Goal: Task Accomplishment & Management: Manage account settings

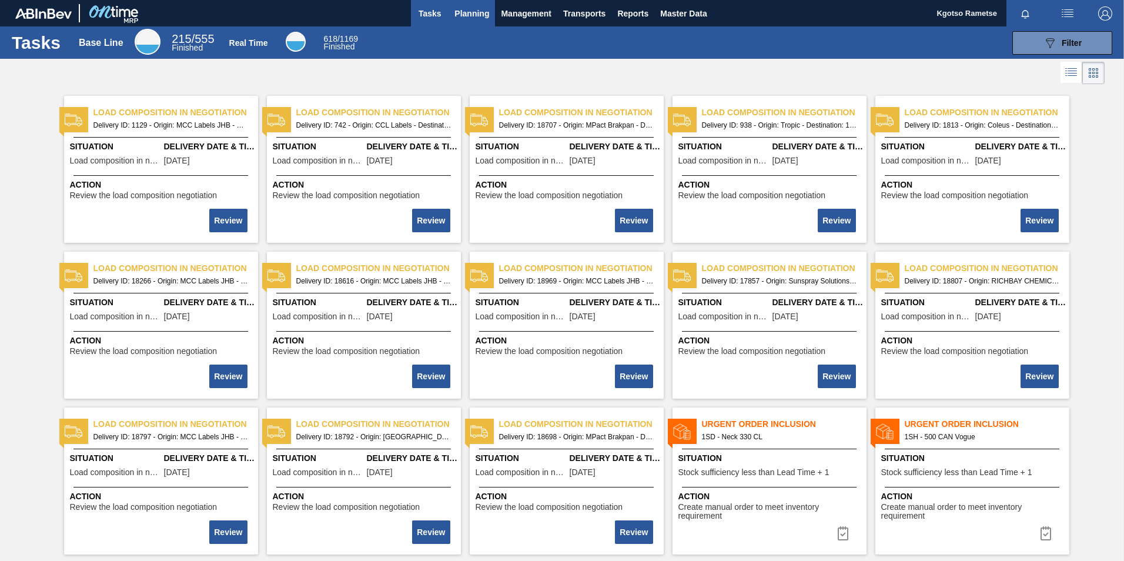
click at [466, 19] on span "Planning" at bounding box center [471, 13] width 35 height 14
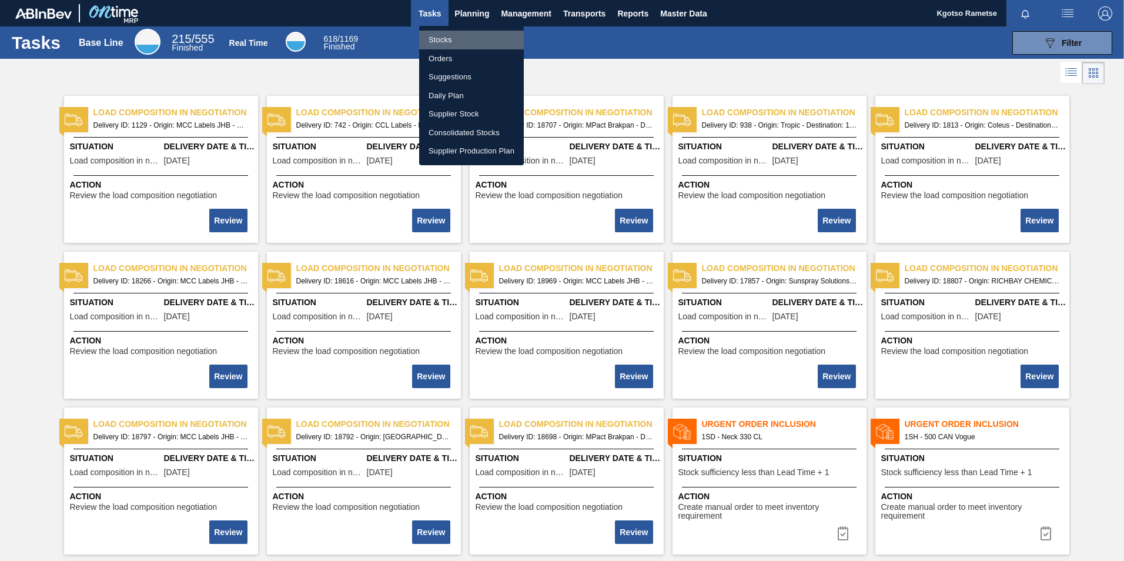
click at [455, 38] on li "Stocks" at bounding box center [471, 40] width 105 height 19
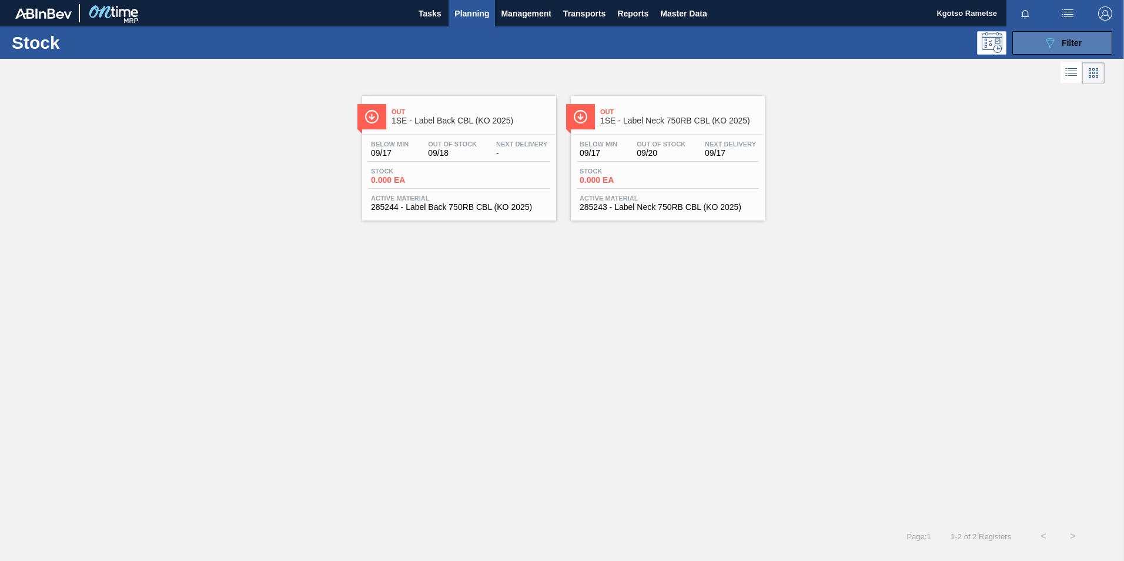
click at [1043, 35] on button "089F7B8B-B2A5-4AFE-B5C0-19BA573D28AC Filter" at bounding box center [1062, 43] width 100 height 24
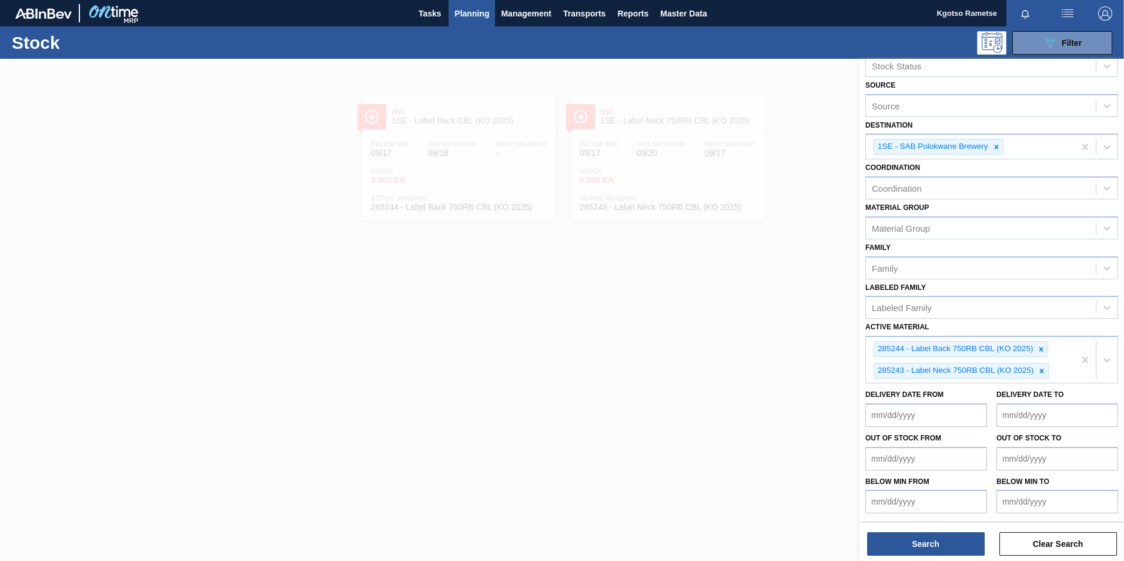
click at [1041, 349] on icon at bounding box center [1041, 349] width 4 height 4
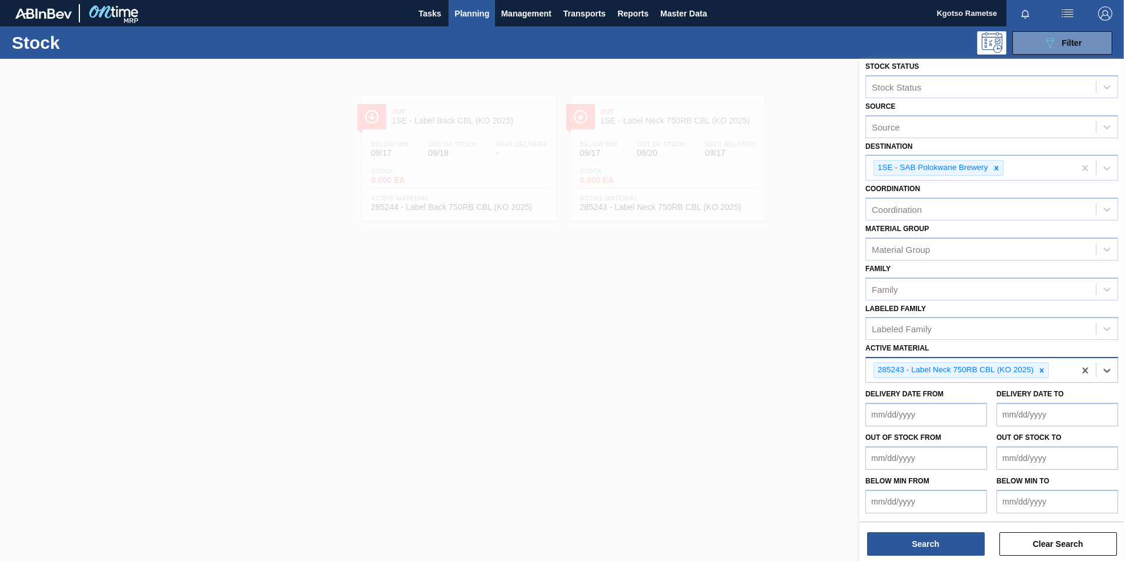
click at [1043, 364] on div at bounding box center [1041, 370] width 13 height 15
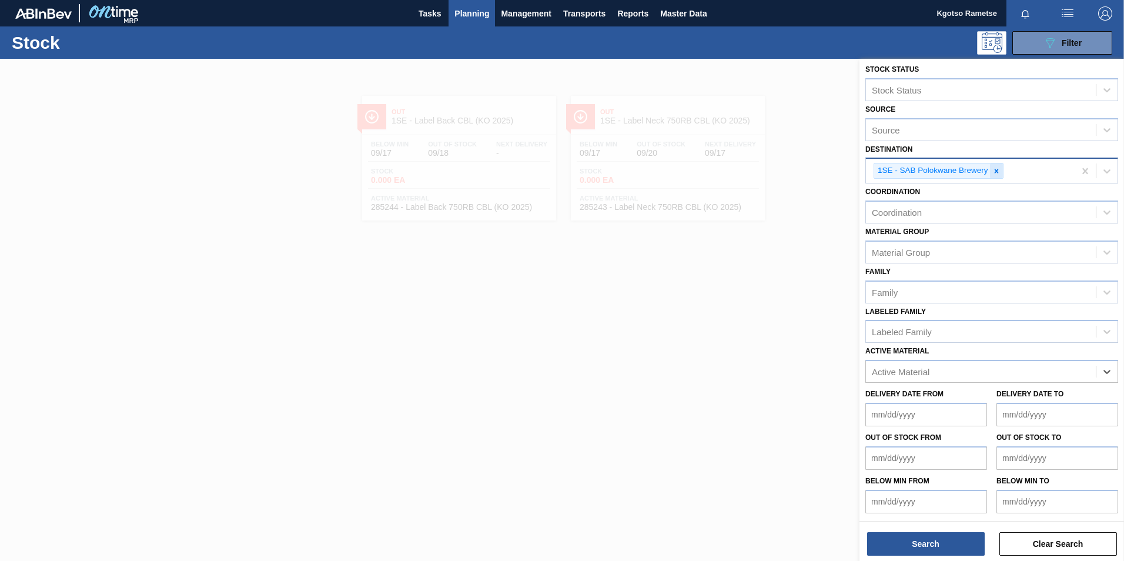
click at [997, 169] on icon at bounding box center [996, 171] width 8 height 8
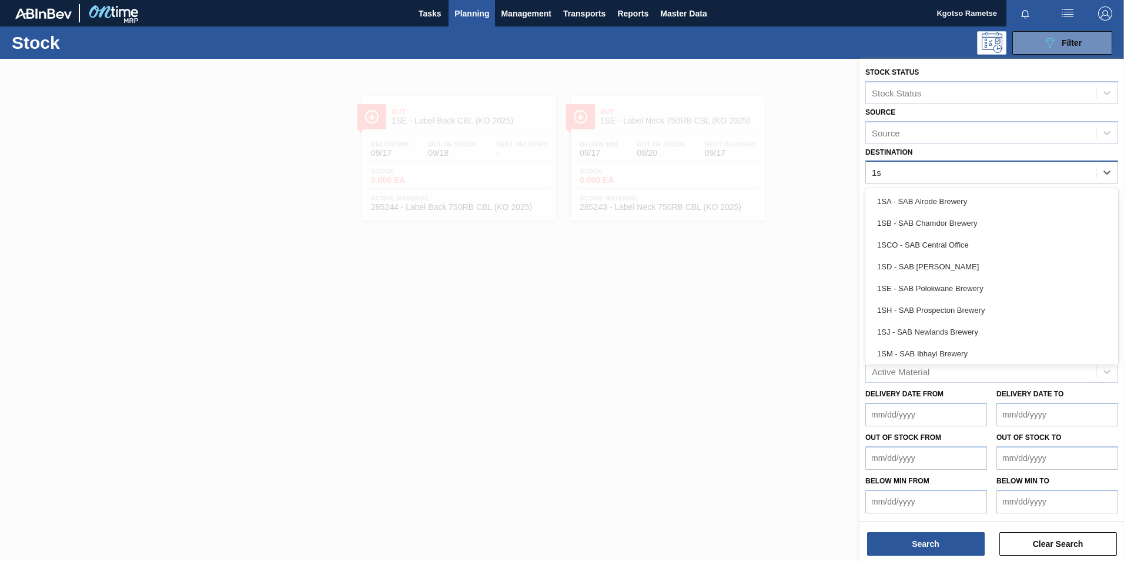
type input "1sb"
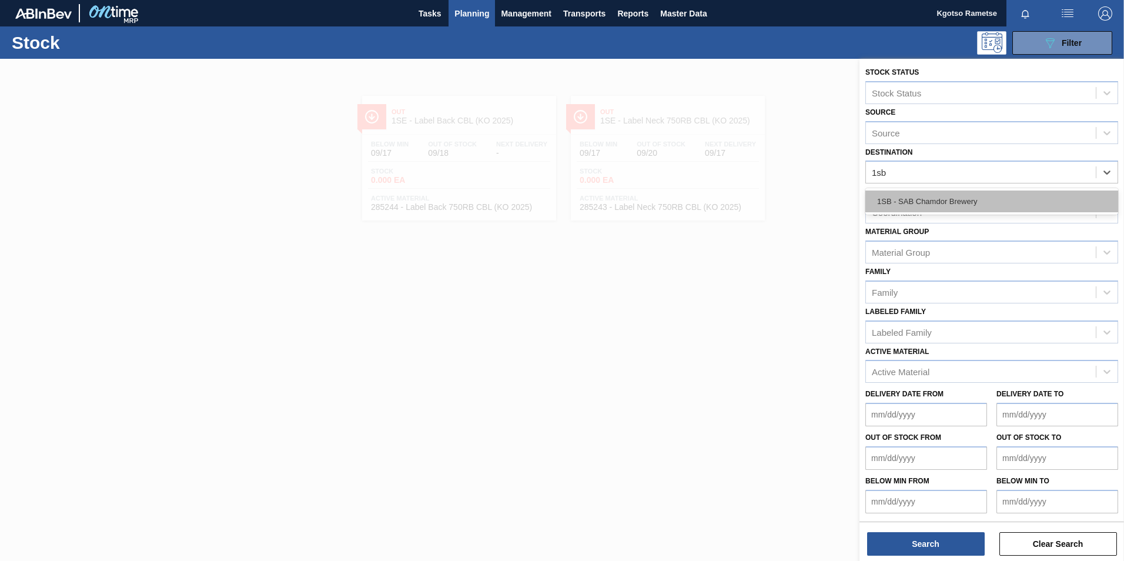
click at [913, 202] on div "1SB - SAB Chamdor Brewery" at bounding box center [991, 201] width 253 height 22
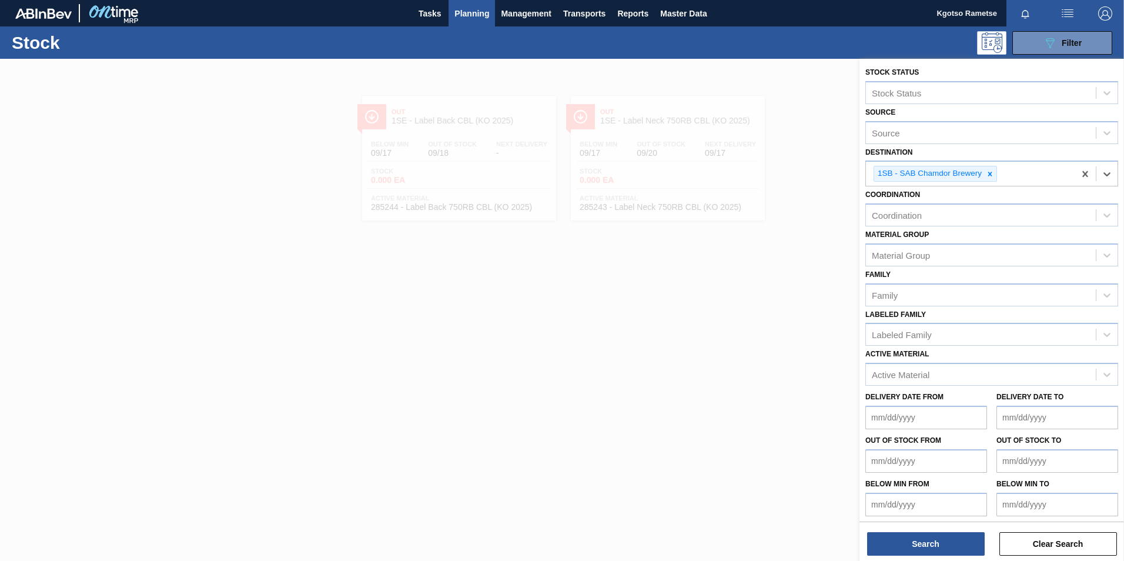
scroll to position [4, 0]
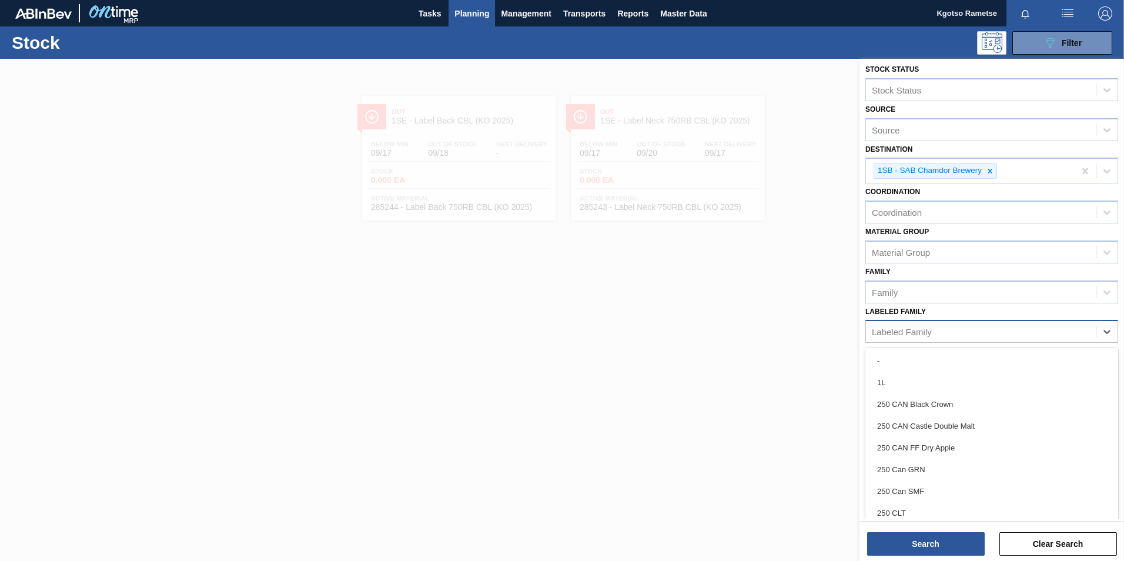
click at [902, 330] on div "Labeled Family" at bounding box center [902, 332] width 60 height 10
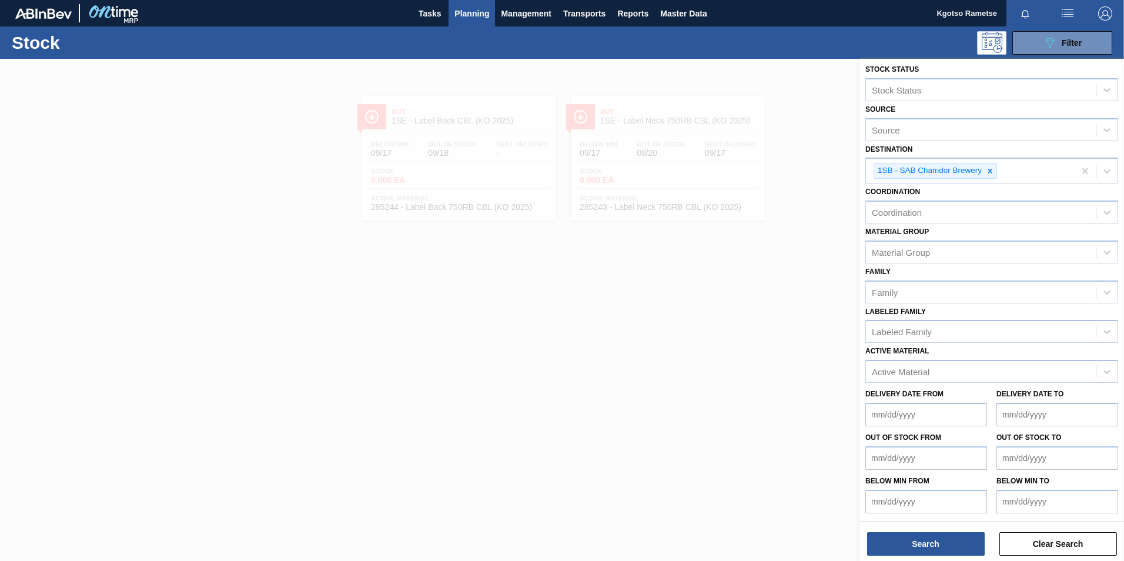
click at [864, 324] on div "Stock Status Stock Status Source Source Destination 1SB - SAB Chamdor Brewery C…" at bounding box center [991, 287] width 264 height 464
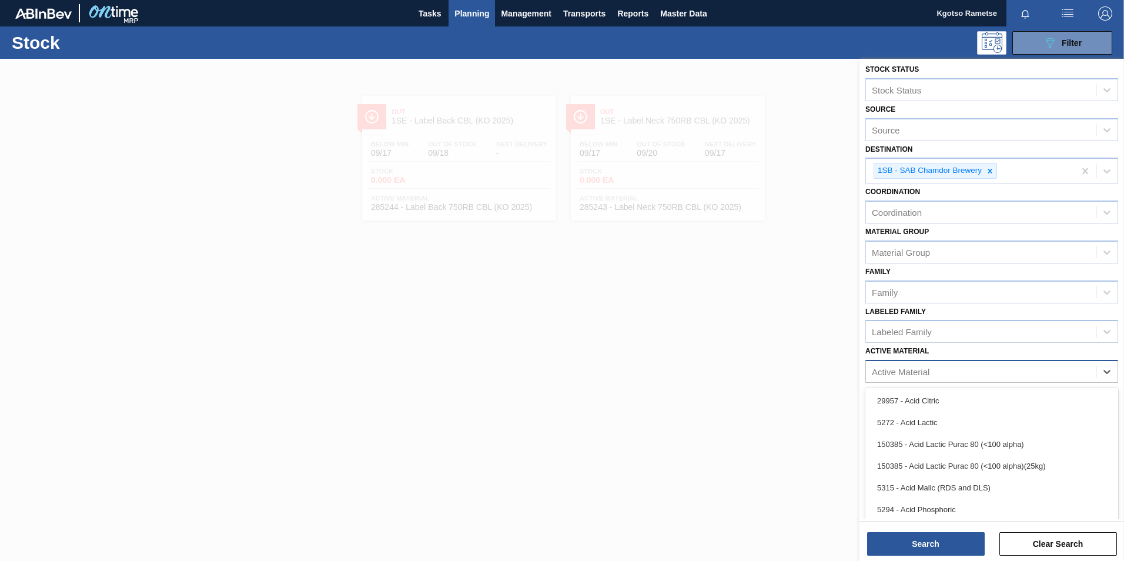
click at [886, 369] on div "Active Material" at bounding box center [901, 372] width 58 height 10
type Material "284601"
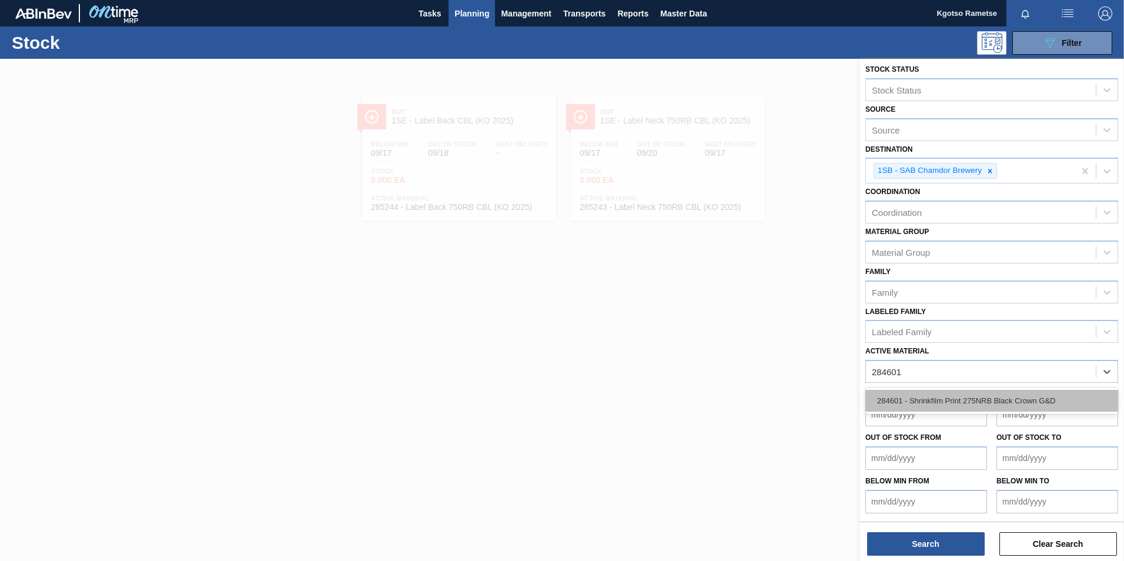
click at [890, 397] on div "284601 - Shrinkfilm Print 275NRB Black Crown G&D" at bounding box center [991, 401] width 253 height 22
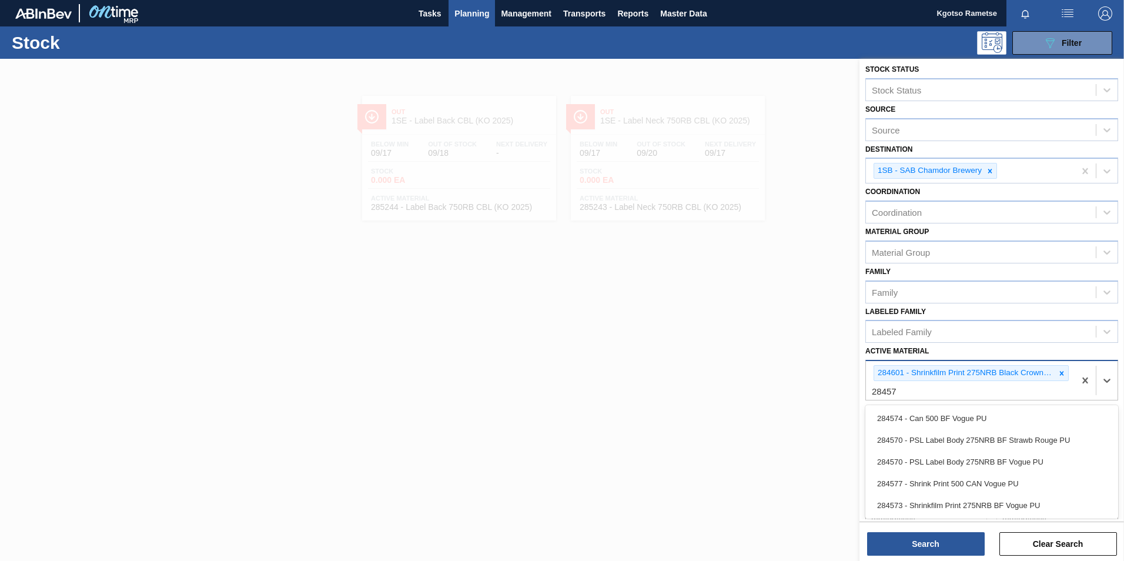
type Material "284573"
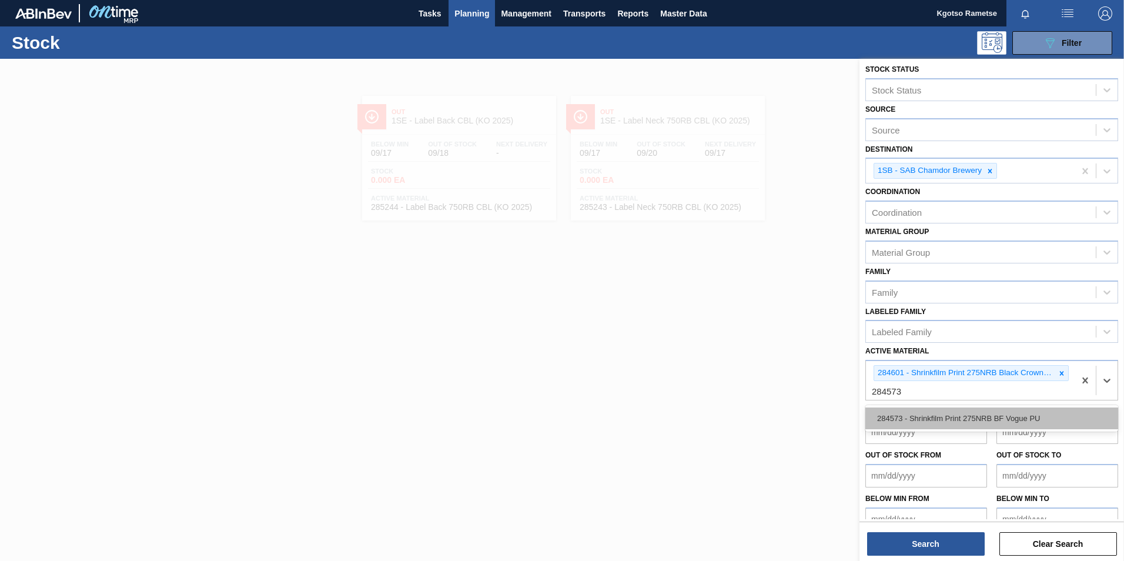
click at [883, 413] on div "284573 - Shrinkfilm Print 275NRB BF Vogue PU" at bounding box center [991, 418] width 253 height 22
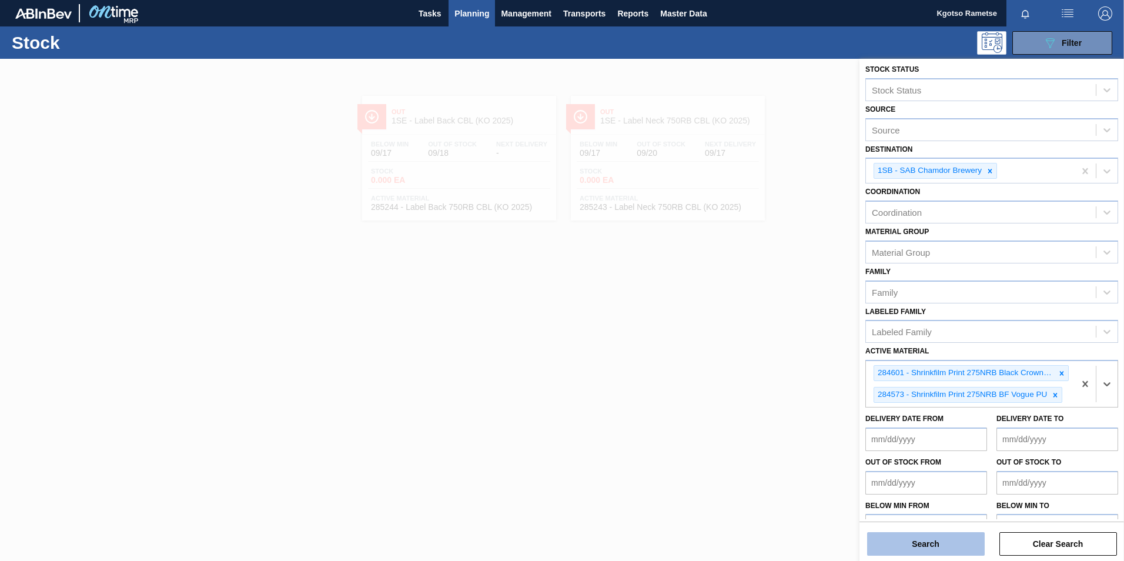
click at [920, 540] on button "Search" at bounding box center [926, 544] width 118 height 24
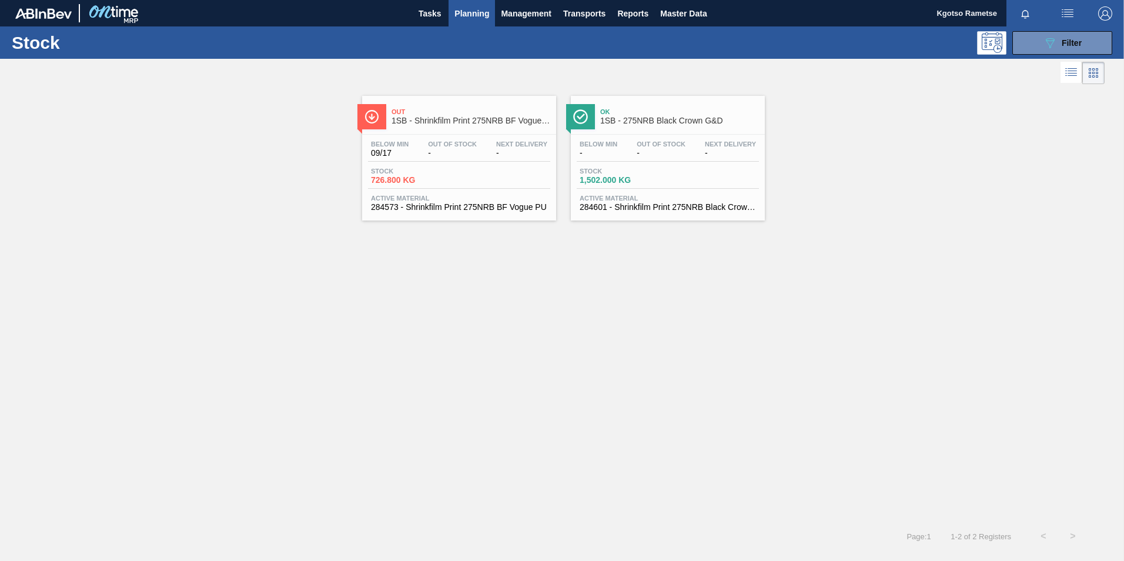
click at [611, 165] on div "Below Min - Out Of Stock - Next Delivery - Stock 1,502.000 KG Active Material 2…" at bounding box center [668, 175] width 194 height 80
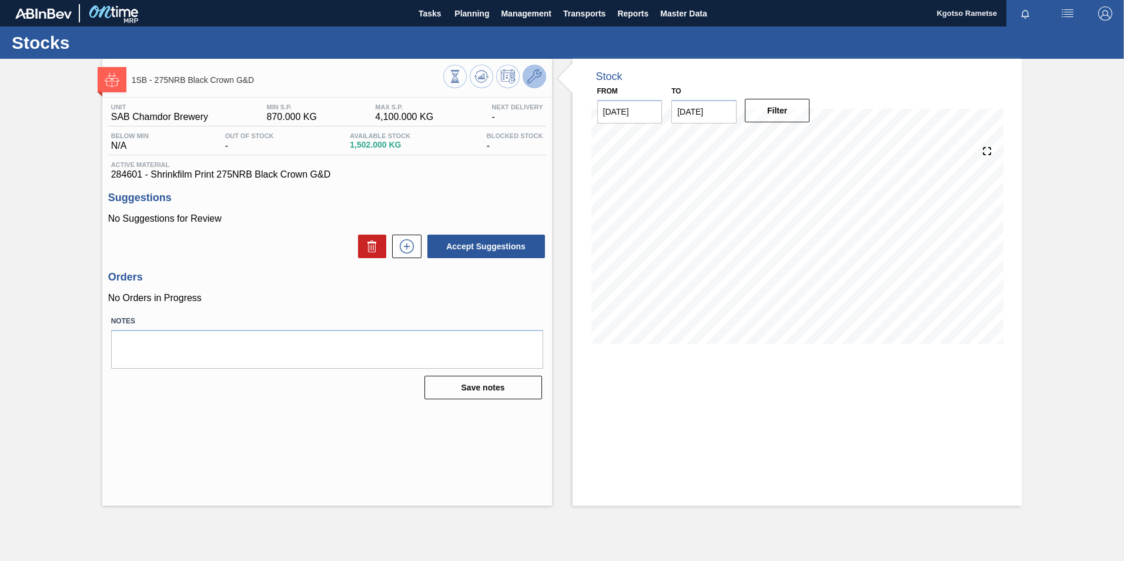
click at [531, 81] on icon at bounding box center [534, 76] width 14 height 14
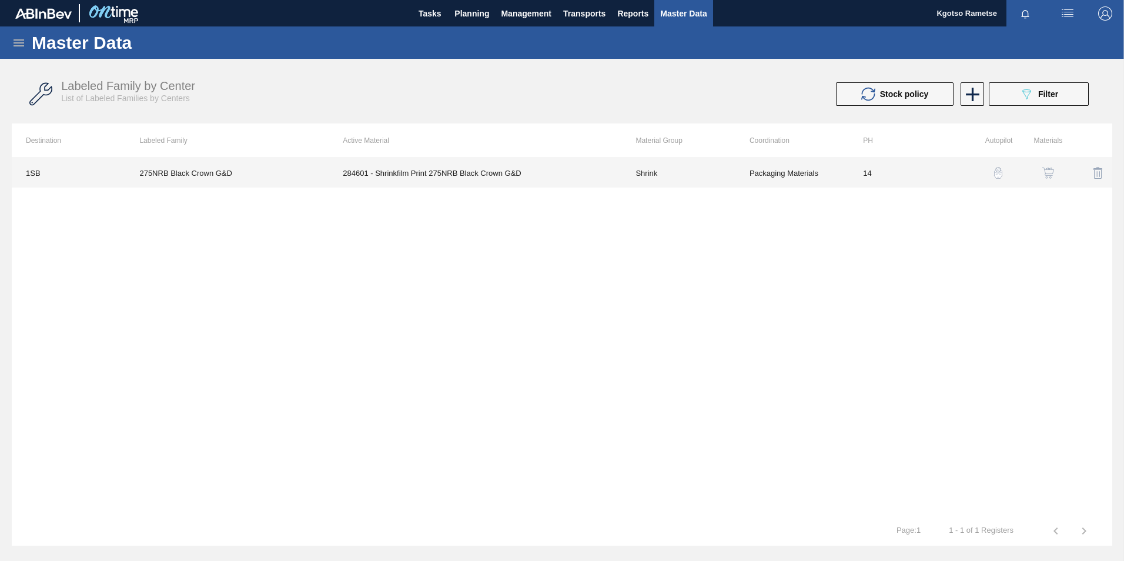
click at [569, 187] on td "284601 - Shrinkfilm Print 275NRB Black Crown G&D" at bounding box center [475, 172] width 293 height 29
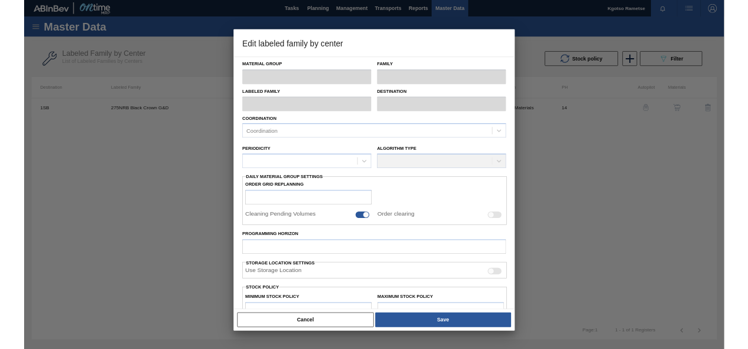
scroll to position [118, 0]
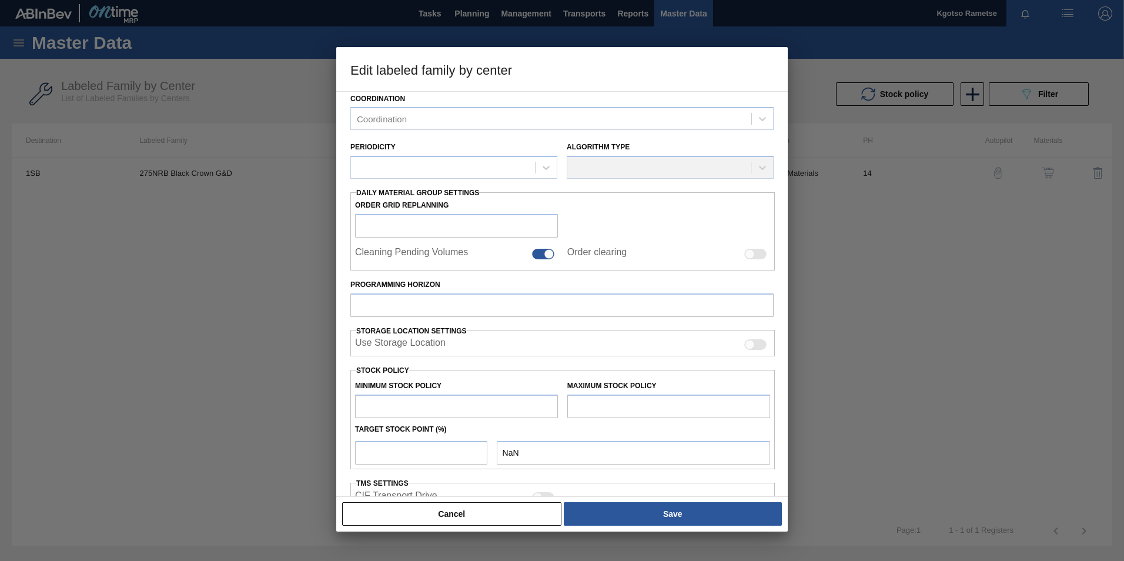
type input "Shrink"
type input "Shrinkwrap"
type input "275NRB Black Crown G&D"
type input "1SB - SAB Chamdor Brewery"
type input "14"
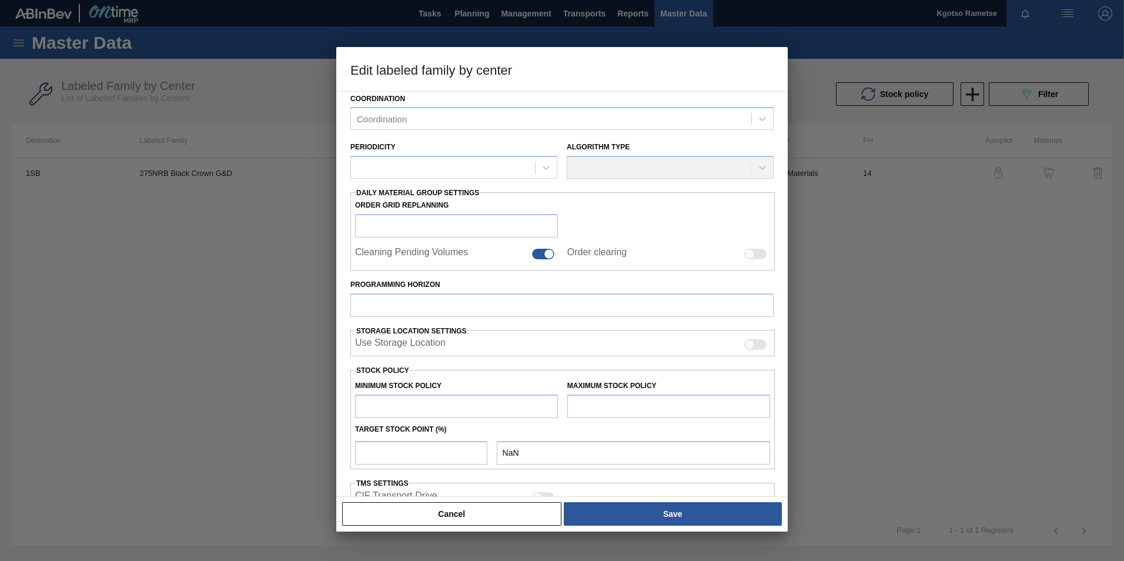
type input "870"
type input "4,100"
type input "75"
type input "3,292.500"
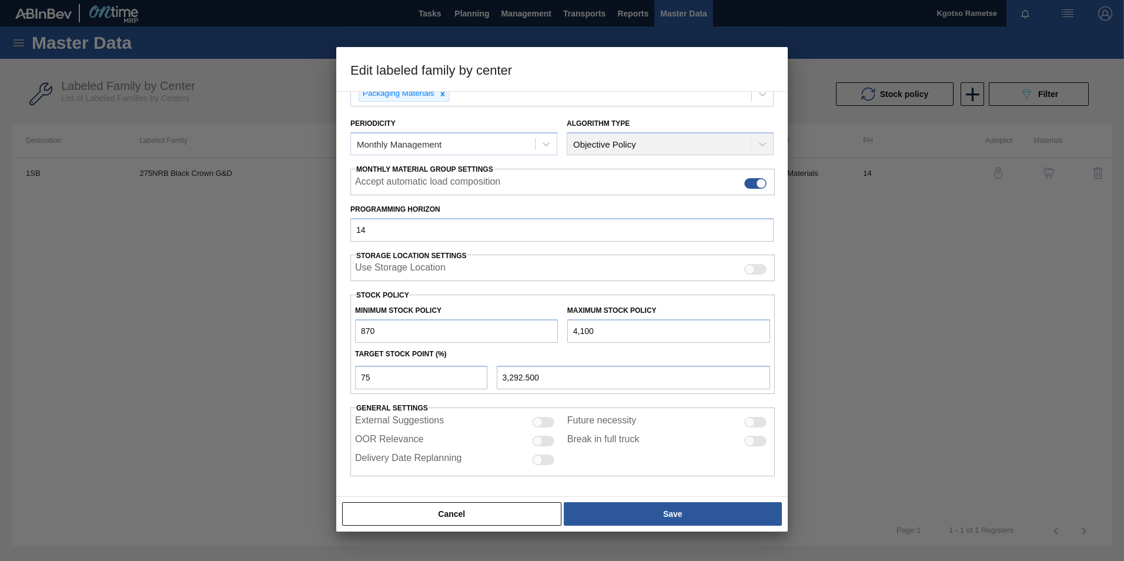
click at [360, 331] on input "870" at bounding box center [456, 331] width 203 height 24
type input "1,870"
type input "3,542.500"
click at [358, 332] on input "1,870" at bounding box center [456, 331] width 203 height 24
type input "11,870"
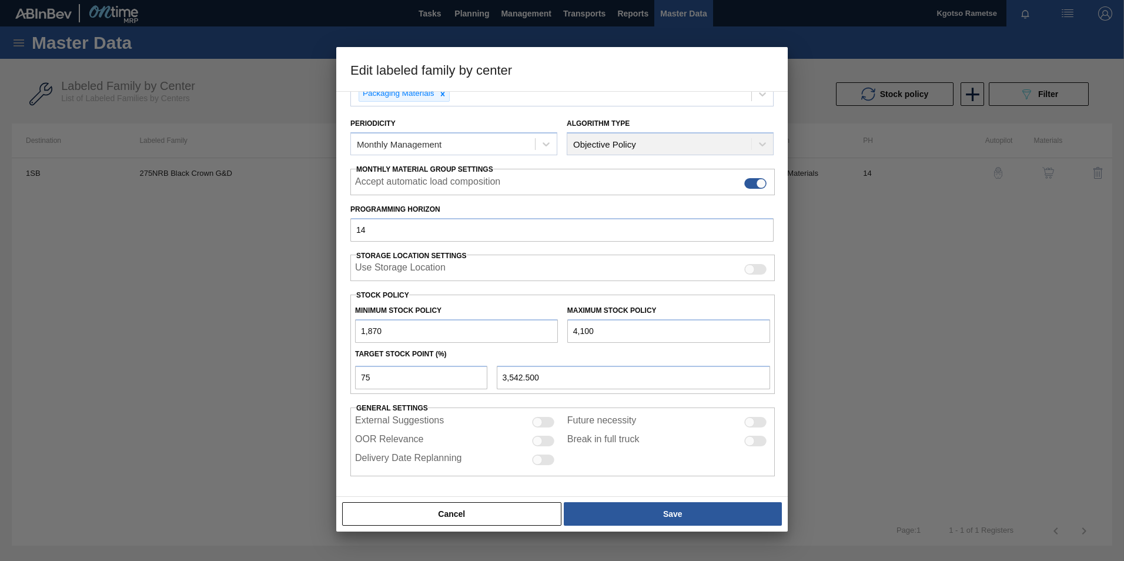
type input "6,042.500"
type input "11,870"
click at [573, 336] on input "4,100" at bounding box center [668, 331] width 203 height 24
type input "14,100"
type input "13,542.500"
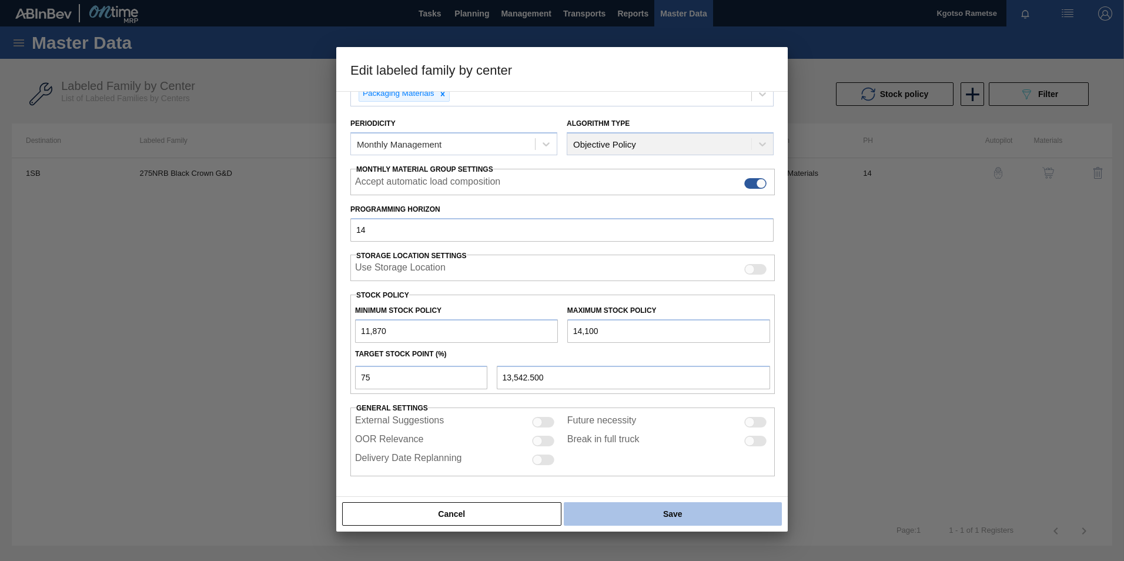
type input "14,100"
click at [652, 507] on button "Save" at bounding box center [673, 514] width 218 height 24
click at [657, 517] on button "Save" at bounding box center [673, 514] width 218 height 24
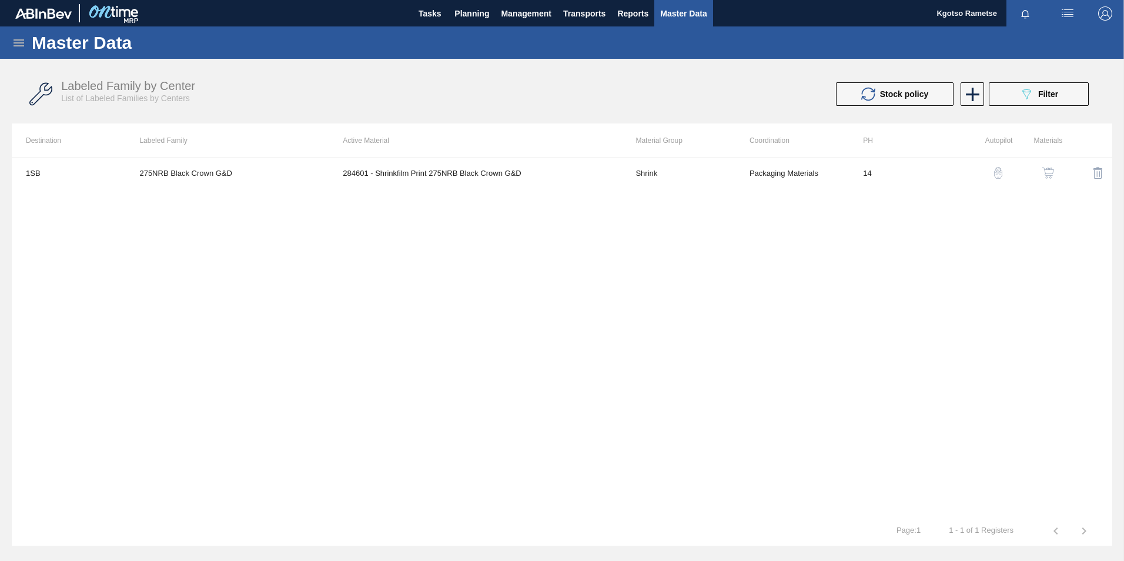
click at [1047, 170] on img "button" at bounding box center [1048, 173] width 12 height 12
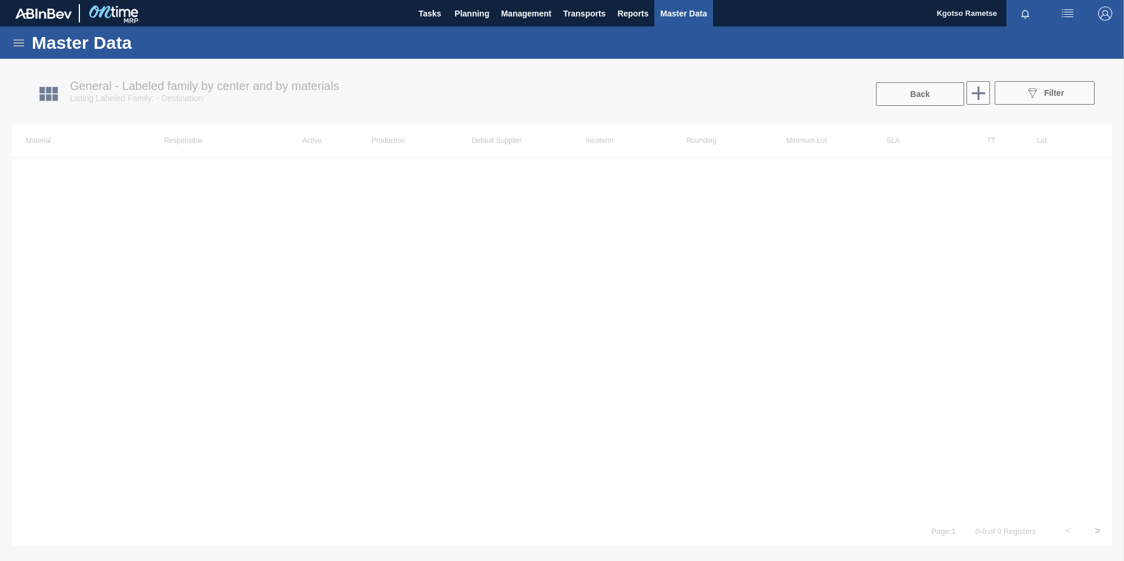
click at [727, 185] on div at bounding box center [562, 310] width 1124 height 502
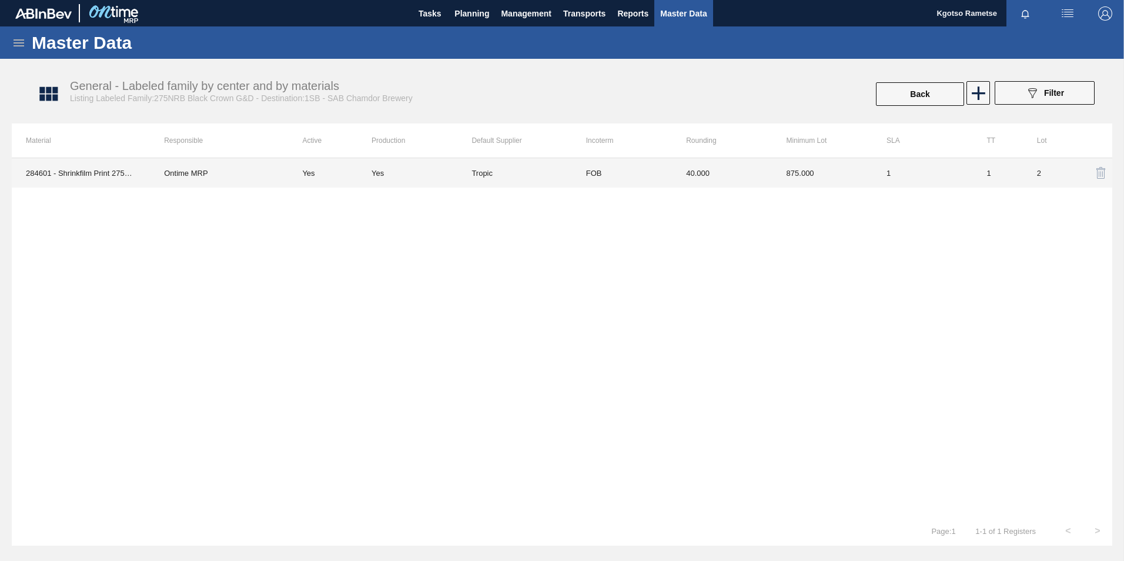
click at [628, 178] on td "FOB" at bounding box center [622, 172] width 100 height 29
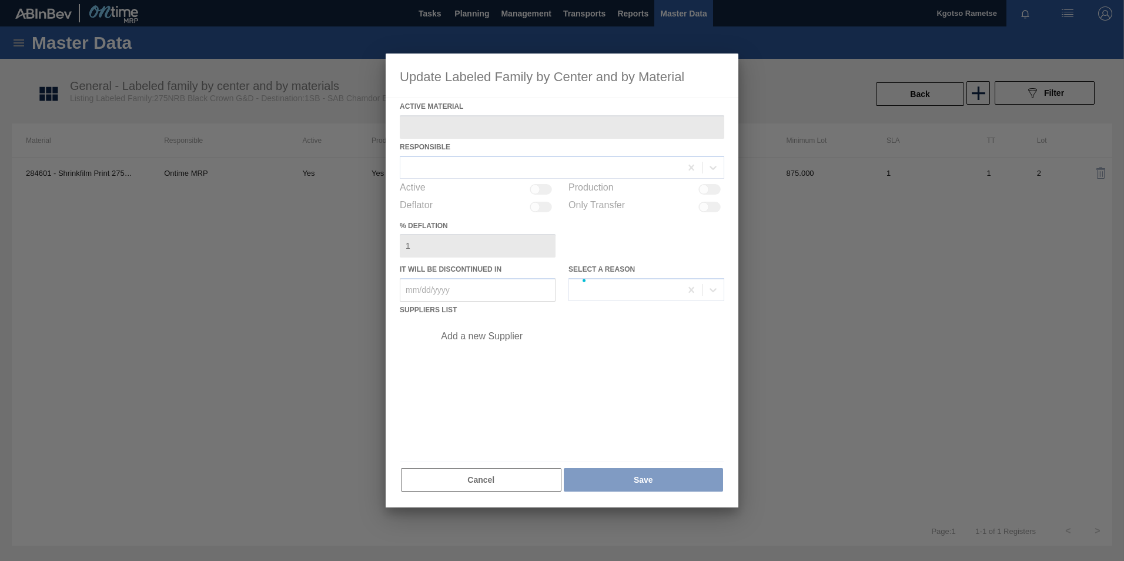
type Material "284601 - Shrinkfilm Print 275NRB Black Crown G&D"
checkbox input "true"
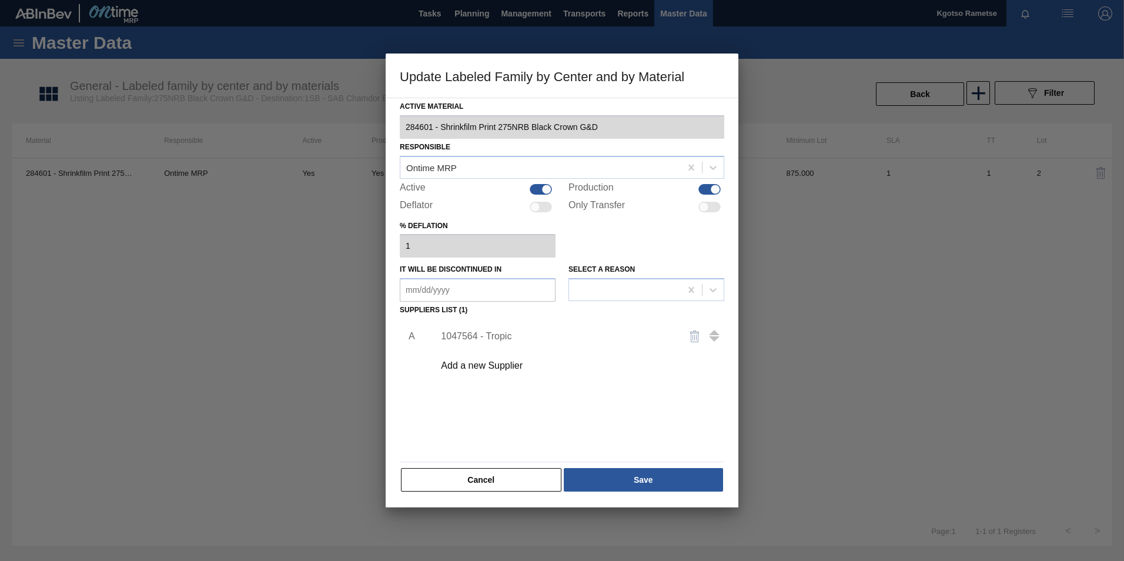
click at [510, 333] on div "1047564 - Tropic" at bounding box center [556, 336] width 230 height 11
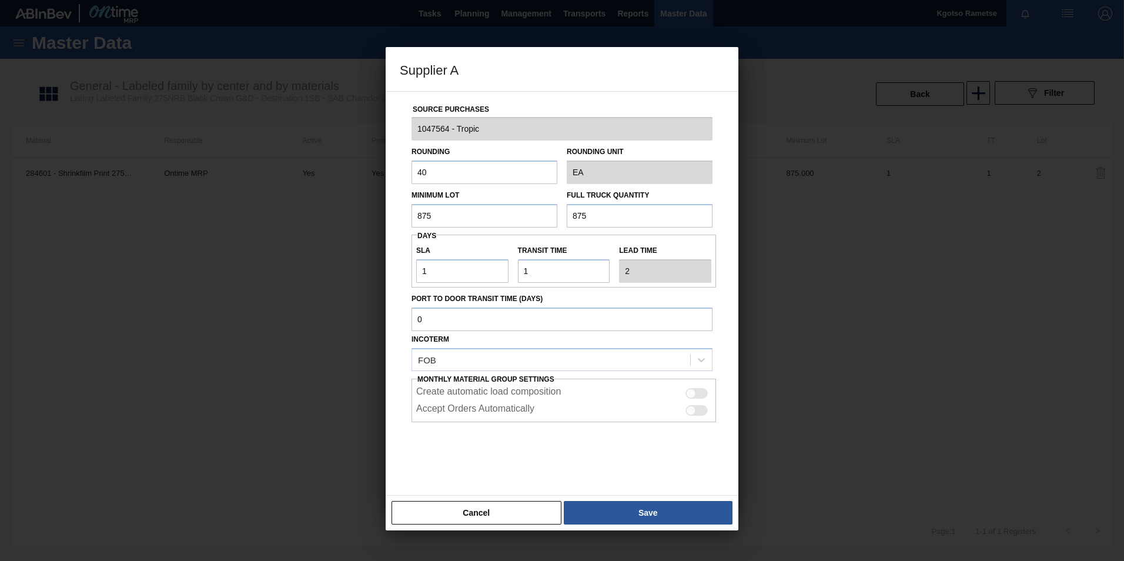
drag, startPoint x: 461, startPoint y: 214, endPoint x: 382, endPoint y: 225, distance: 79.5
click at [412, 223] on input "875" at bounding box center [484, 216] width 146 height 24
drag, startPoint x: 452, startPoint y: 211, endPoint x: 202, endPoint y: 229, distance: 250.4
click at [220, 234] on div "Supplier A Source Purchases 1047564 - Tropic Rounding 40 Rounding Unit EA Minim…" at bounding box center [562, 280] width 1124 height 561
type input "2,000"
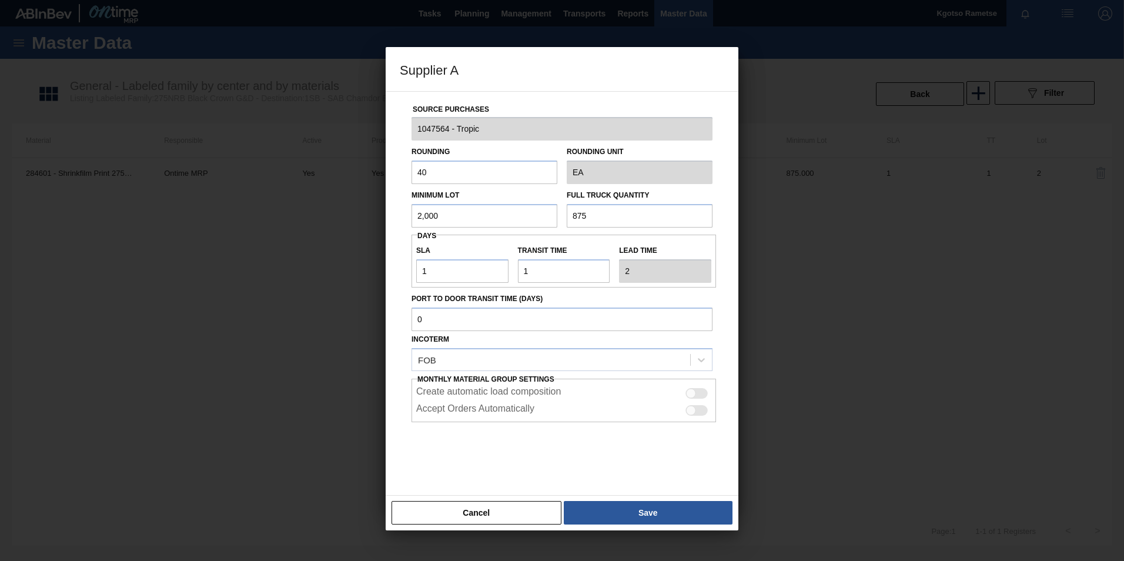
drag, startPoint x: 640, startPoint y: 222, endPoint x: 417, endPoint y: 230, distance: 223.5
click at [477, 230] on div "Source Purchases 1047564 - Tropic Rounding 40 Rounding Unit EA Minimum Lot 2,00…" at bounding box center [562, 286] width 324 height 389
paste input "2,000"
type input "2,000"
drag, startPoint x: 468, startPoint y: 271, endPoint x: 391, endPoint y: 287, distance: 78.6
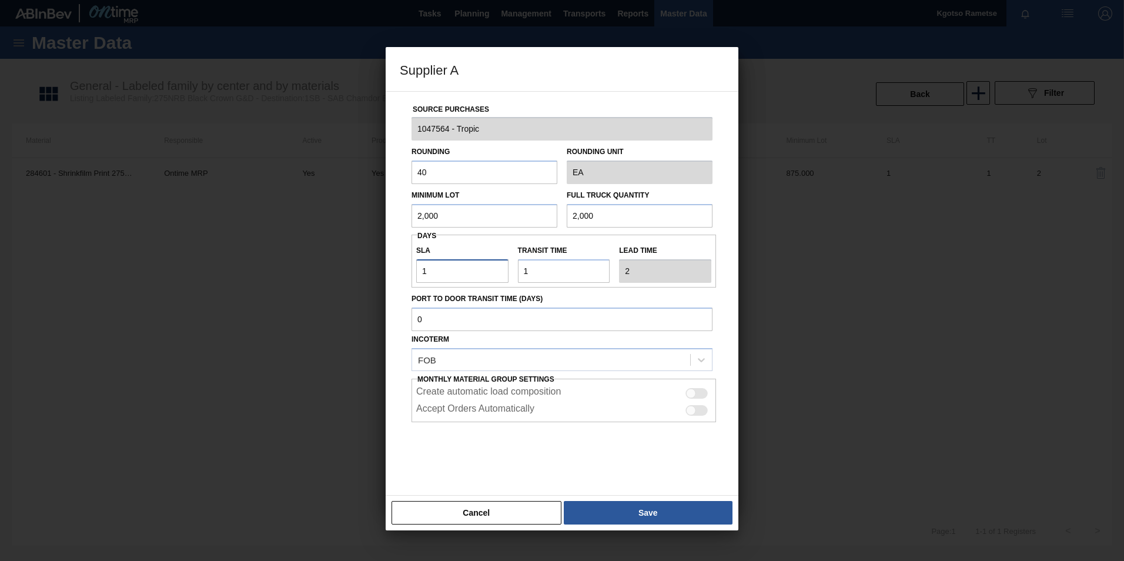
click at [409, 284] on div "Source Purchases 1047564 - Tropic Rounding 40 Rounding Unit EA Minimum Lot 2,00…" at bounding box center [562, 286] width 324 height 389
type input "4"
type input "5"
type input "4"
click at [675, 505] on button "Save" at bounding box center [648, 513] width 169 height 24
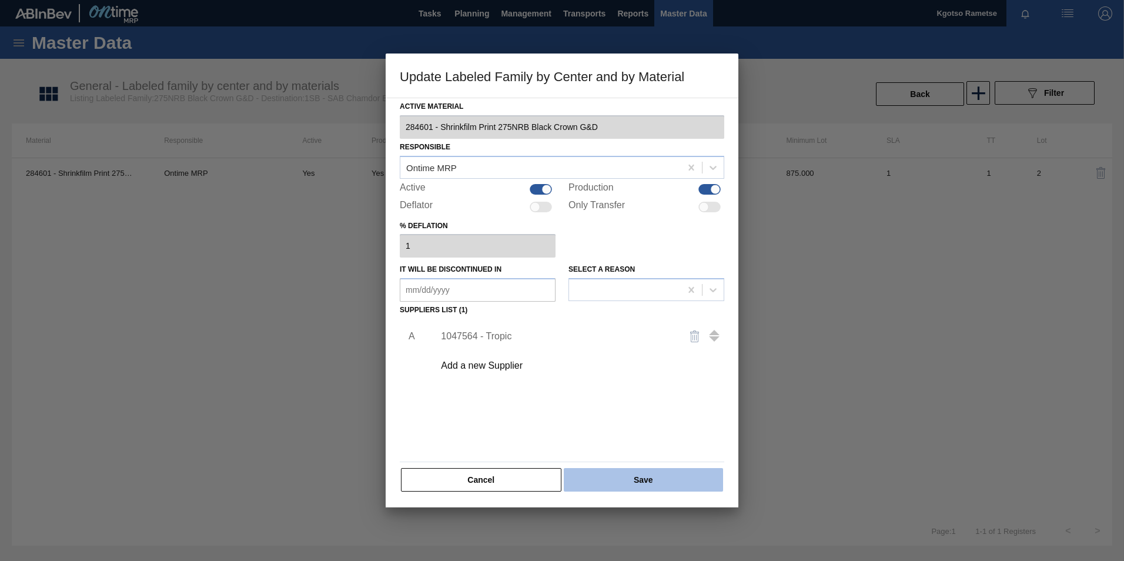
click at [660, 479] on button "Save" at bounding box center [643, 480] width 159 height 24
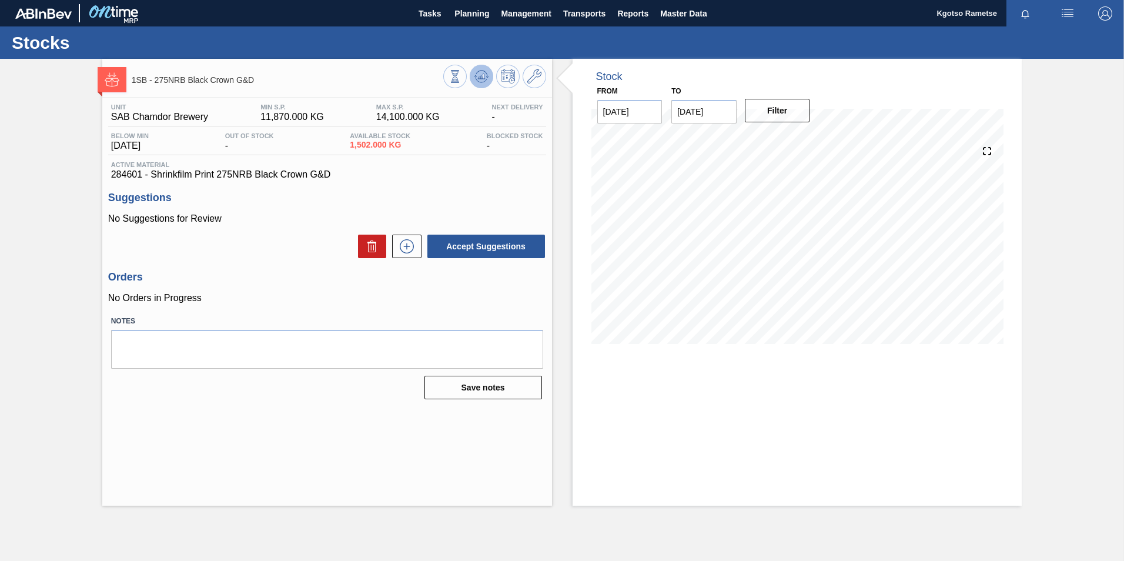
click at [479, 84] on button at bounding box center [482, 77] width 24 height 24
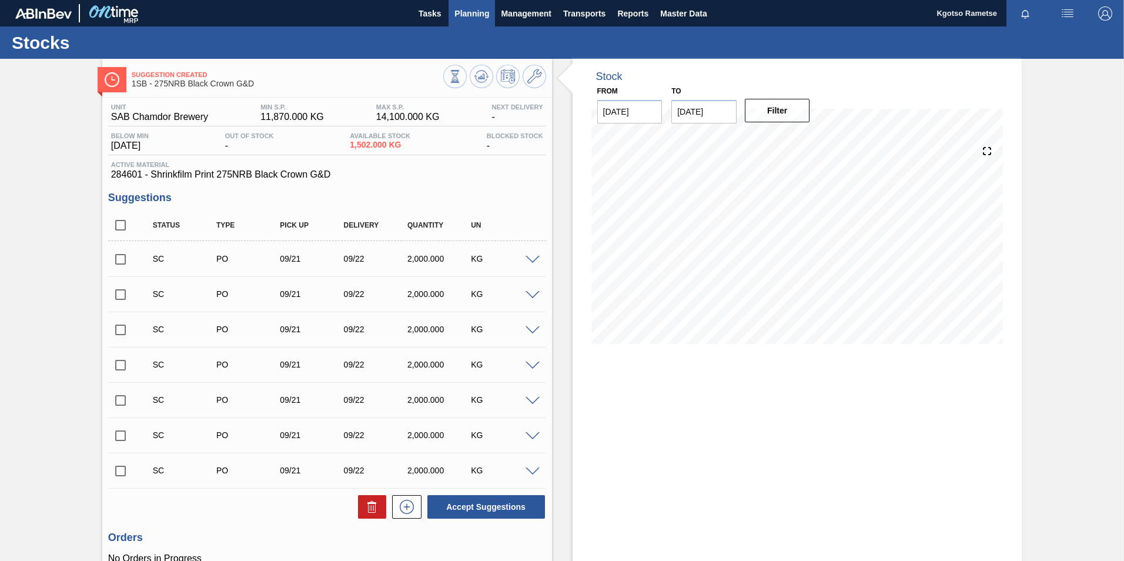
click at [461, 21] on button "Planning" at bounding box center [471, 13] width 46 height 26
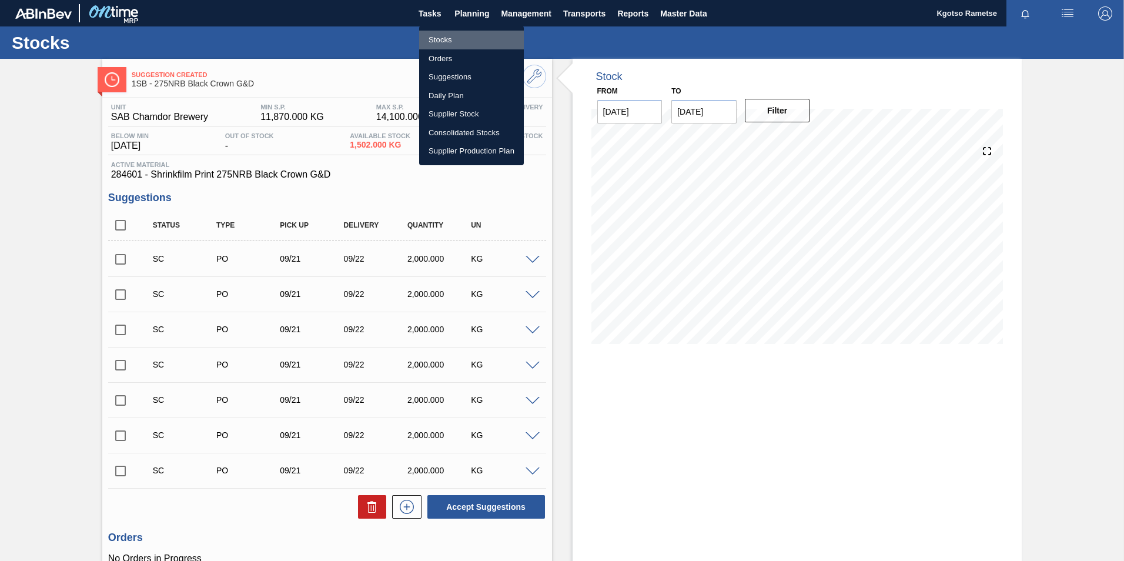
click at [451, 45] on li "Stocks" at bounding box center [471, 40] width 105 height 19
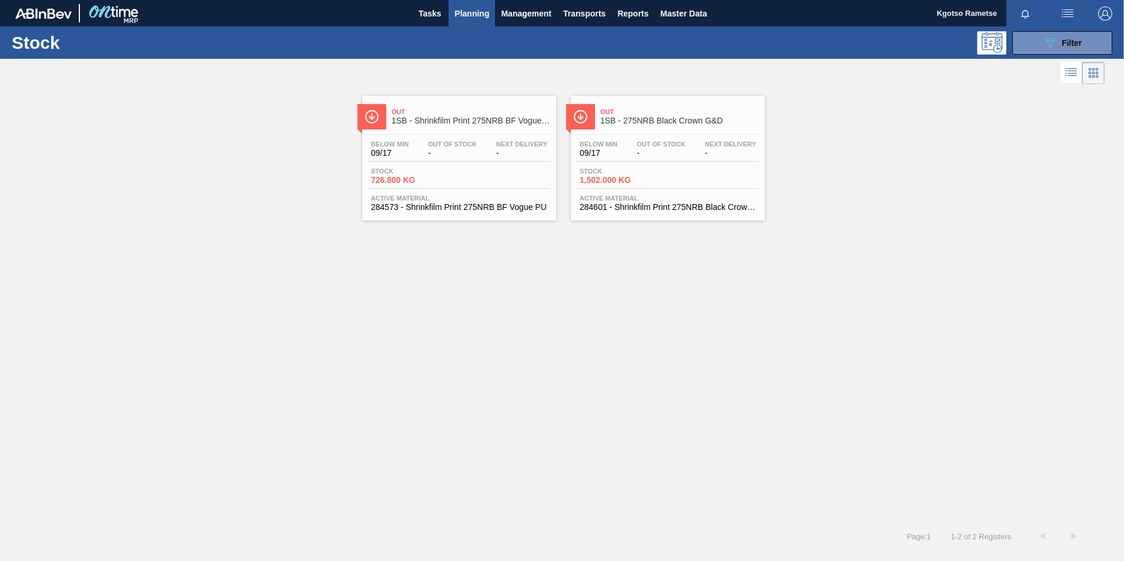
click at [654, 133] on div "Out 1SB - 275NRB Black Crown G&D Below Min 09/17 Out Of Stock - Next Delivery -…" at bounding box center [668, 158] width 194 height 125
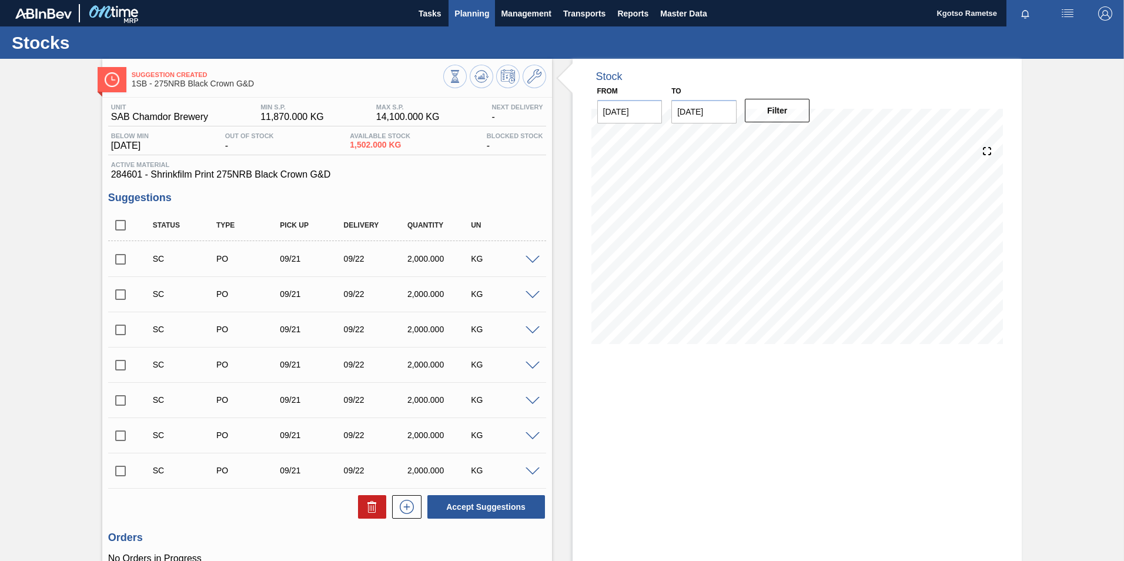
click at [467, 14] on span "Planning" at bounding box center [471, 13] width 35 height 14
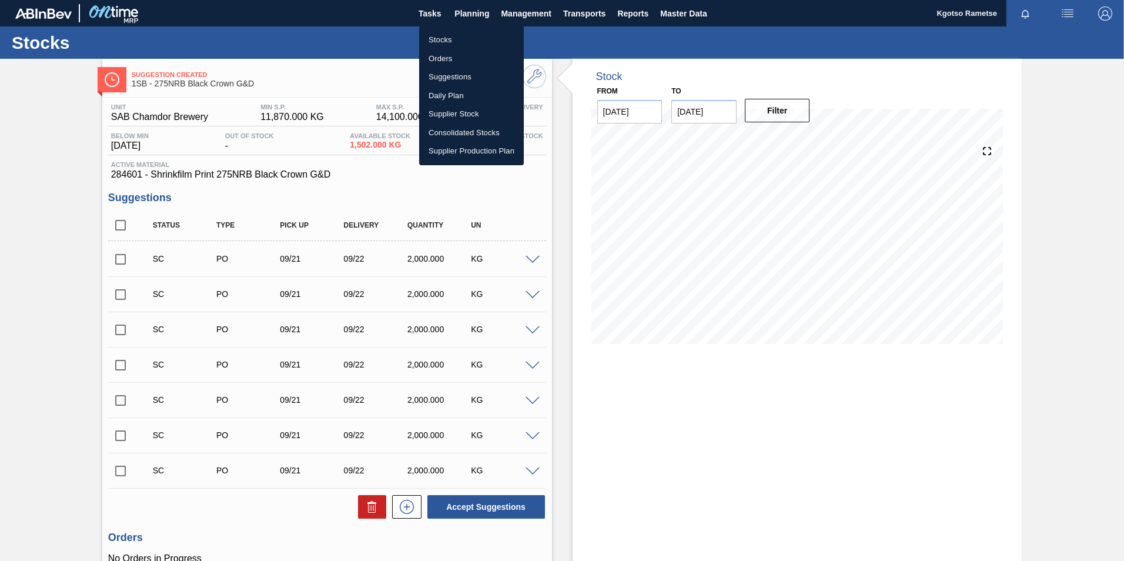
click at [457, 31] on li "Stocks" at bounding box center [471, 40] width 105 height 19
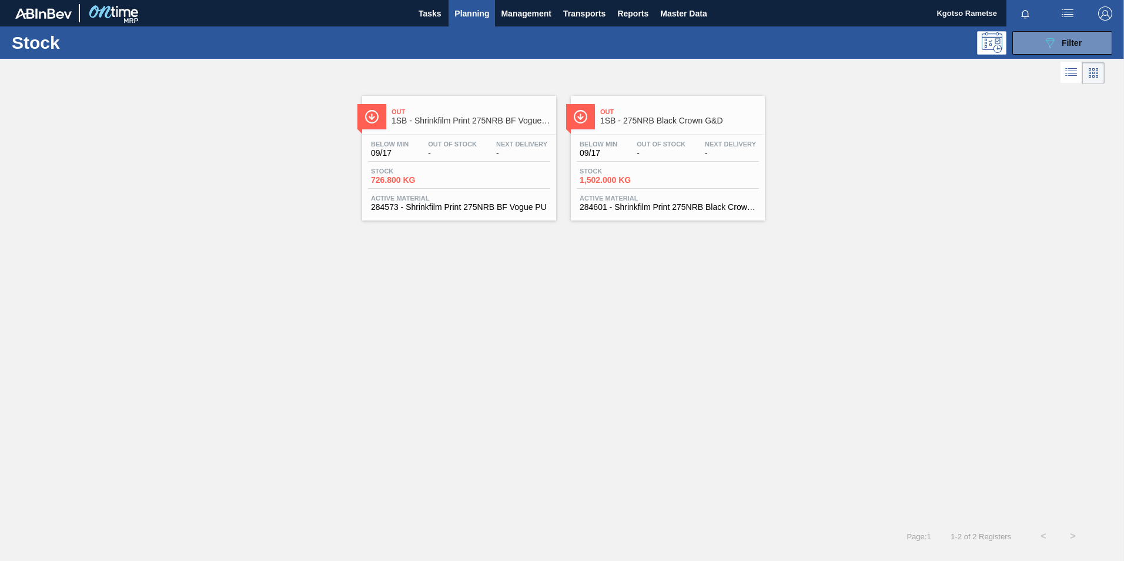
click at [460, 138] on div "Below Min 09/17 Out Of Stock - Next Delivery - Stock 726.800 KG Active Material…" at bounding box center [459, 175] width 194 height 80
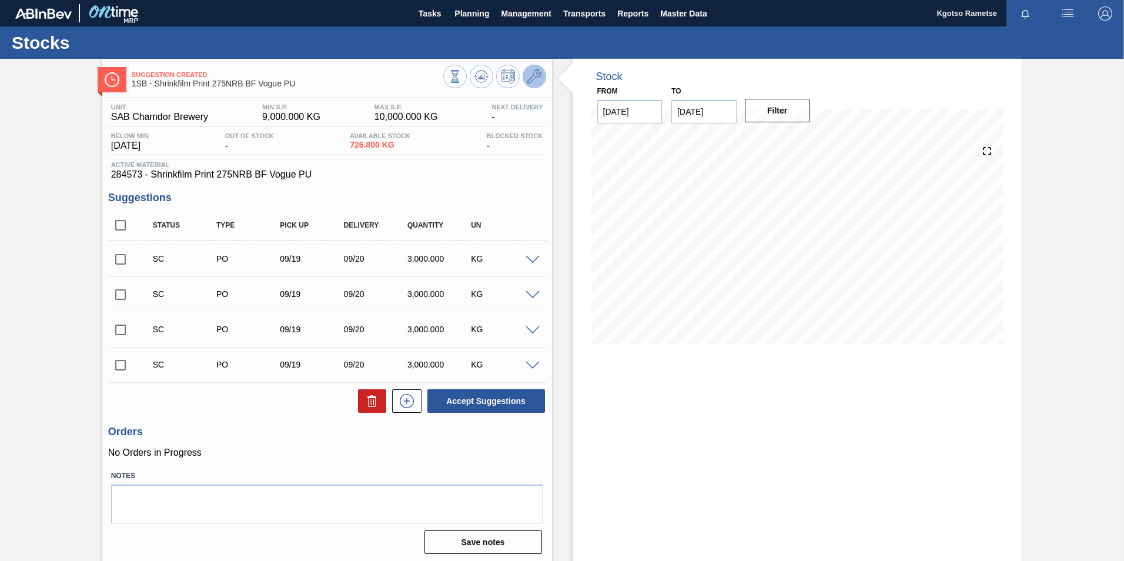
click at [533, 79] on icon at bounding box center [534, 76] width 14 height 14
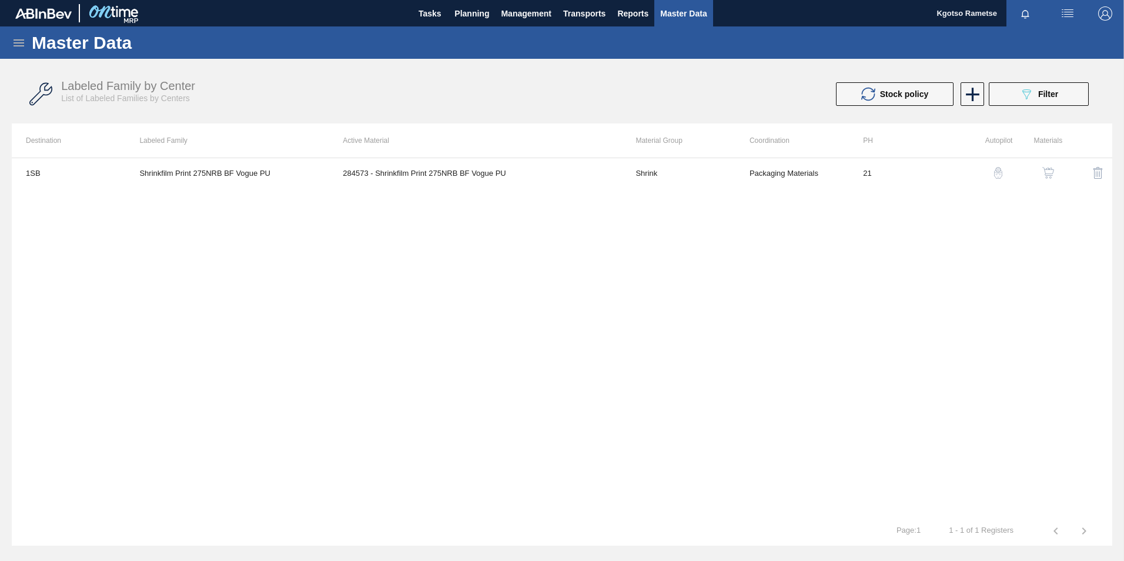
click at [1043, 170] on img "button" at bounding box center [1048, 173] width 12 height 12
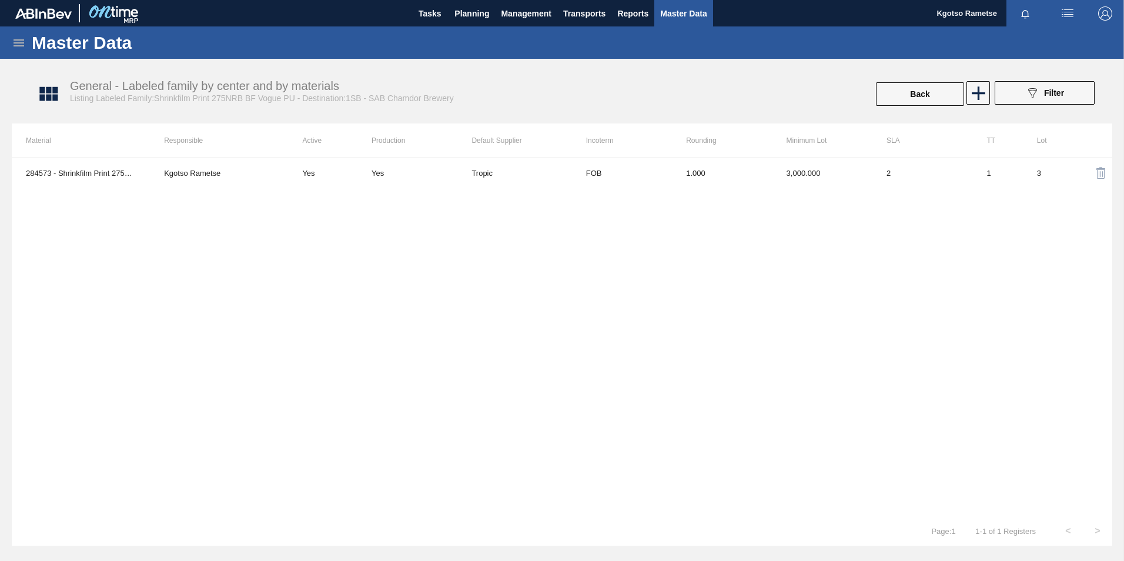
click at [823, 187] on div "284573 - Shrinkfilm Print 275NRB BF Vogue PU Kgotso Rametse Yes Yes Tropic FOB …" at bounding box center [562, 337] width 1100 height 358
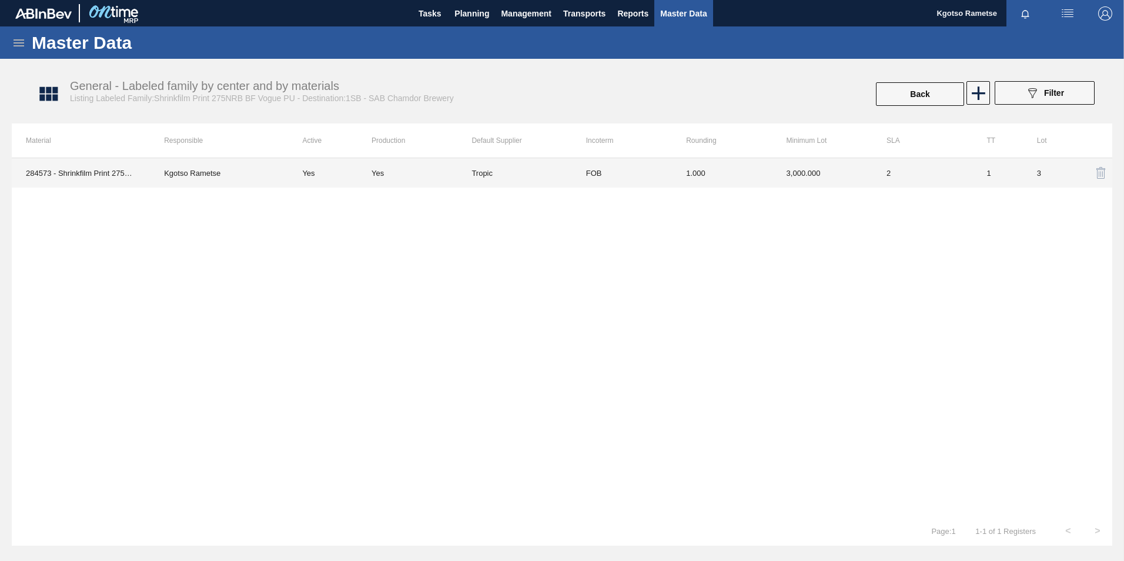
drag, startPoint x: 823, startPoint y: 187, endPoint x: 817, endPoint y: 180, distance: 9.6
click at [817, 180] on td "3,000.000" at bounding box center [822, 172] width 100 height 29
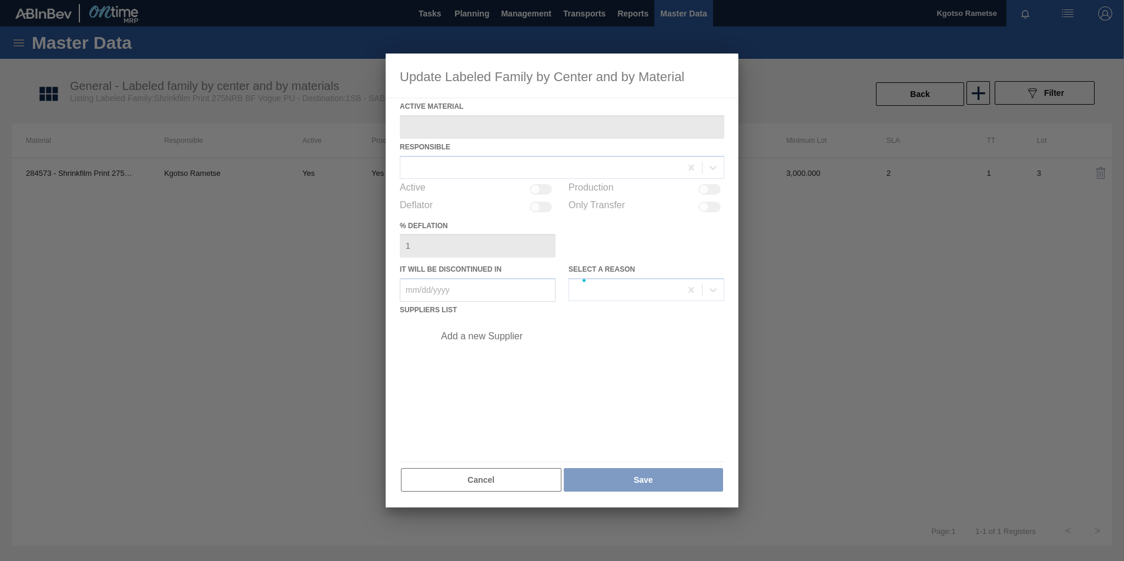
type Material "284573 - Shrinkfilm Print 275NRB BF Vogue PU"
checkbox input "true"
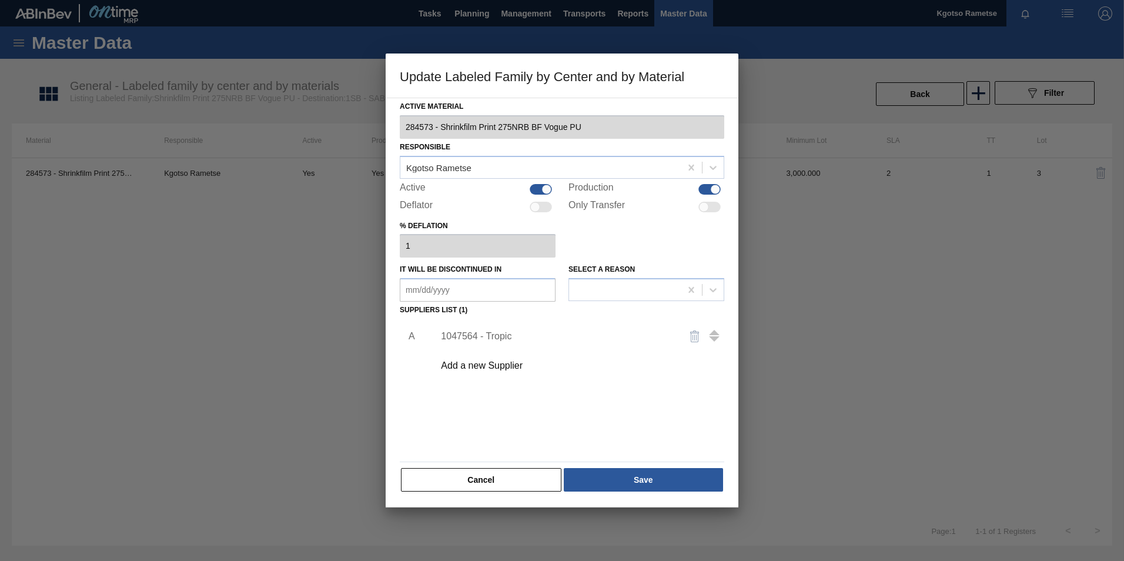
click at [502, 331] on div "1047564 - Tropic" at bounding box center [556, 336] width 230 height 11
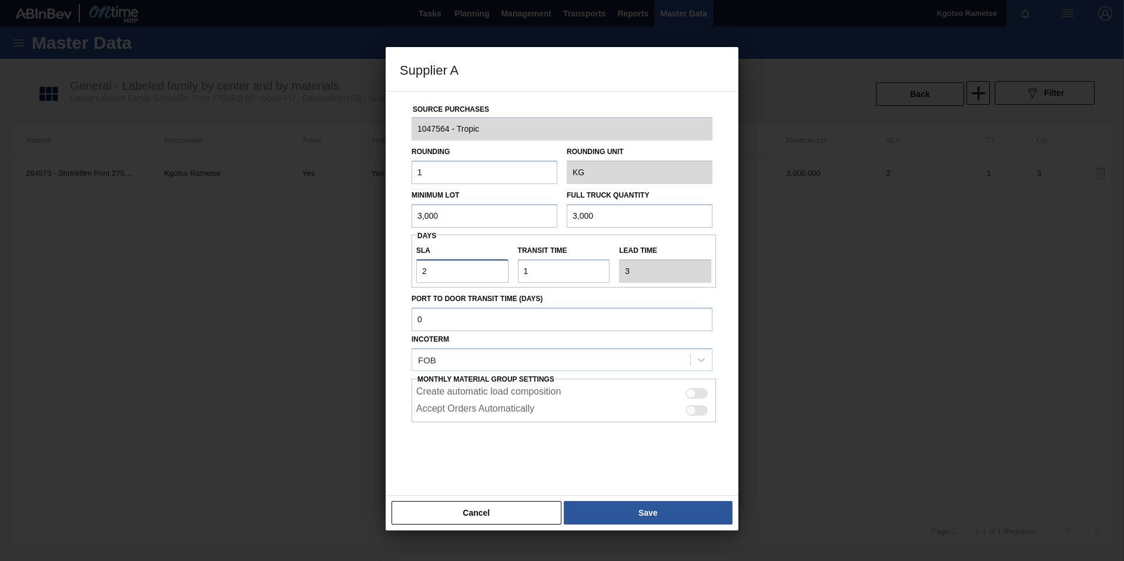
drag, startPoint x: 400, startPoint y: 283, endPoint x: 357, endPoint y: 290, distance: 42.9
click at [368, 289] on div "Supplier A Source Purchases 1047564 - Tropic Rounding 1 Rounding Unit KG Minimu…" at bounding box center [562, 280] width 1124 height 561
type input "4"
type input "5"
type input "4"
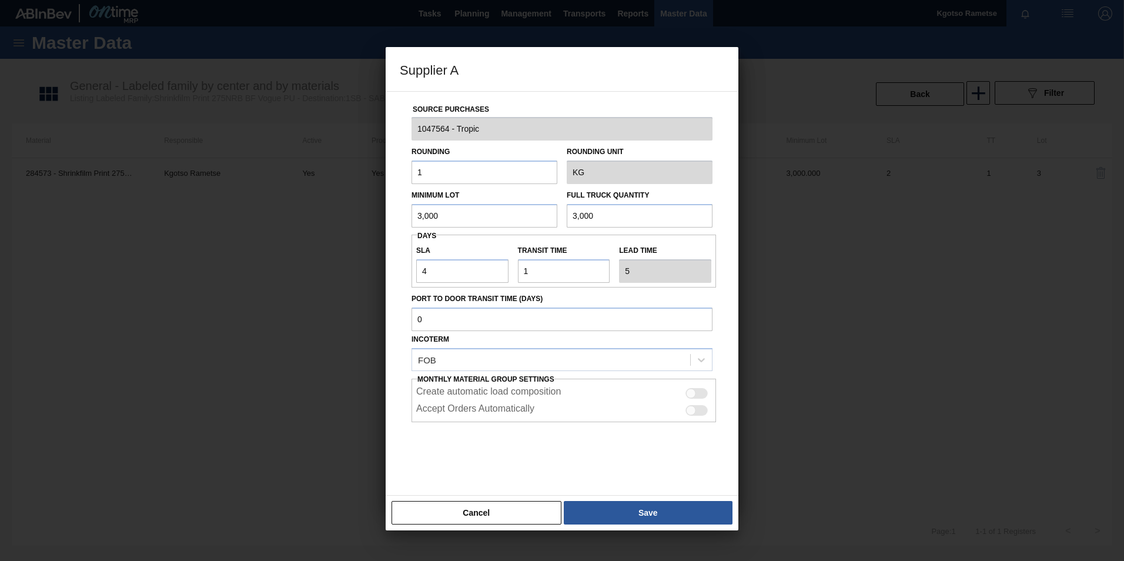
drag, startPoint x: 447, startPoint y: 210, endPoint x: 336, endPoint y: 217, distance: 110.8
click at [374, 212] on div "Supplier A Source Purchases 1047564 - Tropic Rounding 1 Rounding Unit KG Minimu…" at bounding box center [562, 280] width 1124 height 561
drag, startPoint x: 448, startPoint y: 210, endPoint x: 404, endPoint y: 210, distance: 44.1
click at [404, 210] on div "Source Purchases 1047564 - Tropic Rounding 1 Rounding Unit KG Minimum Lot 2,000…" at bounding box center [562, 286] width 324 height 389
type input "2,000"
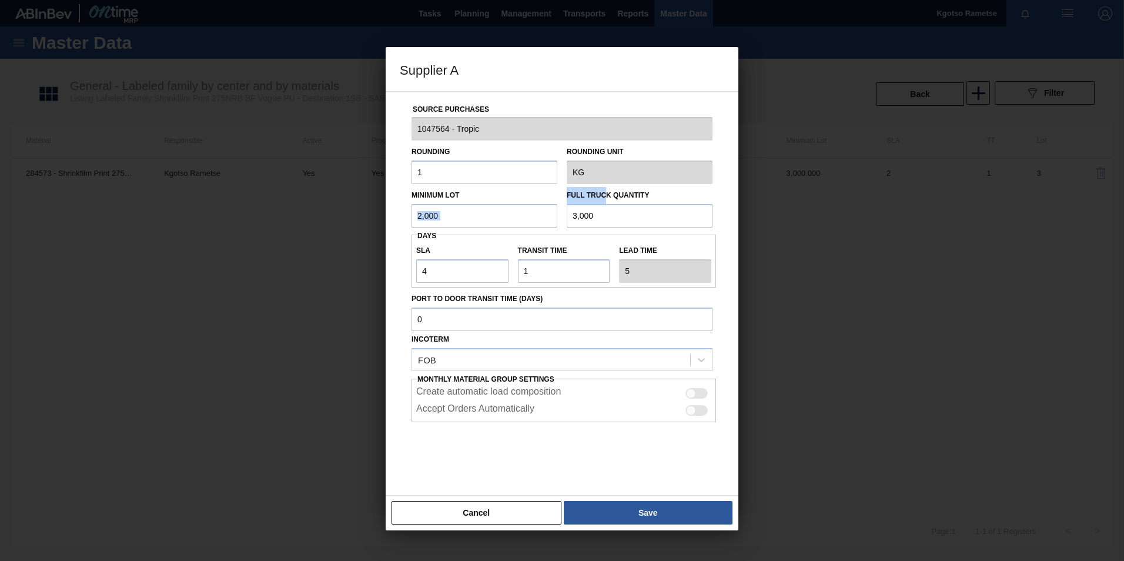
drag, startPoint x: 575, startPoint y: 206, endPoint x: 410, endPoint y: 226, distance: 165.8
click at [478, 218] on div "Minimum Lot 2,000 Full Truck Quantity 3,000" at bounding box center [562, 205] width 310 height 43
drag, startPoint x: 579, startPoint y: 220, endPoint x: 517, endPoint y: 225, distance: 62.5
click at [517, 225] on div "Minimum Lot 2,000 Full Truck Quantity 3,000" at bounding box center [562, 205] width 310 height 43
paste input "2"
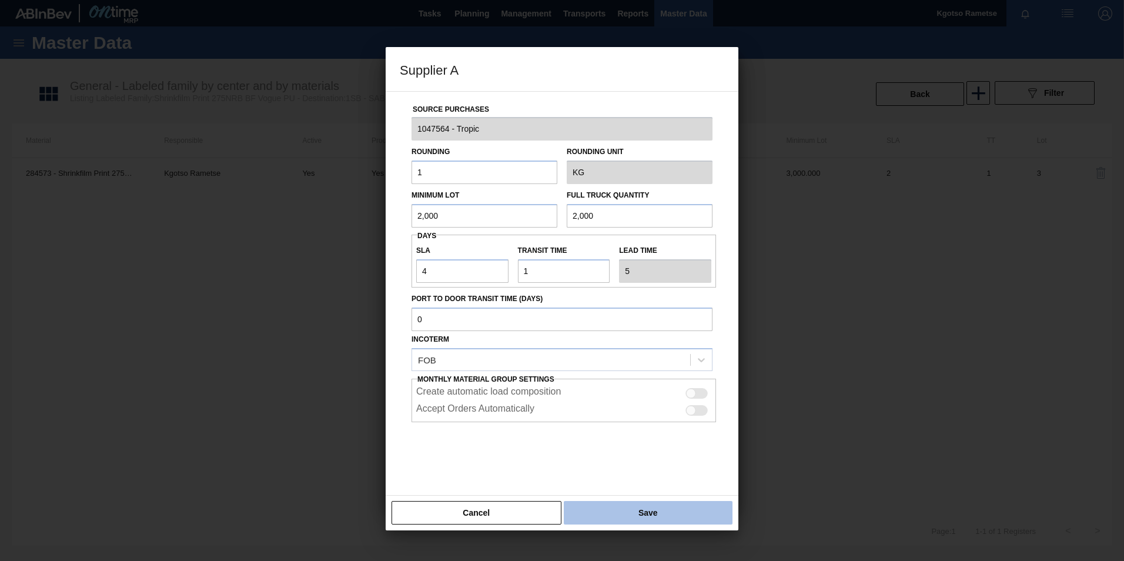
type input "2,000"
click at [681, 505] on button "Save" at bounding box center [648, 513] width 169 height 24
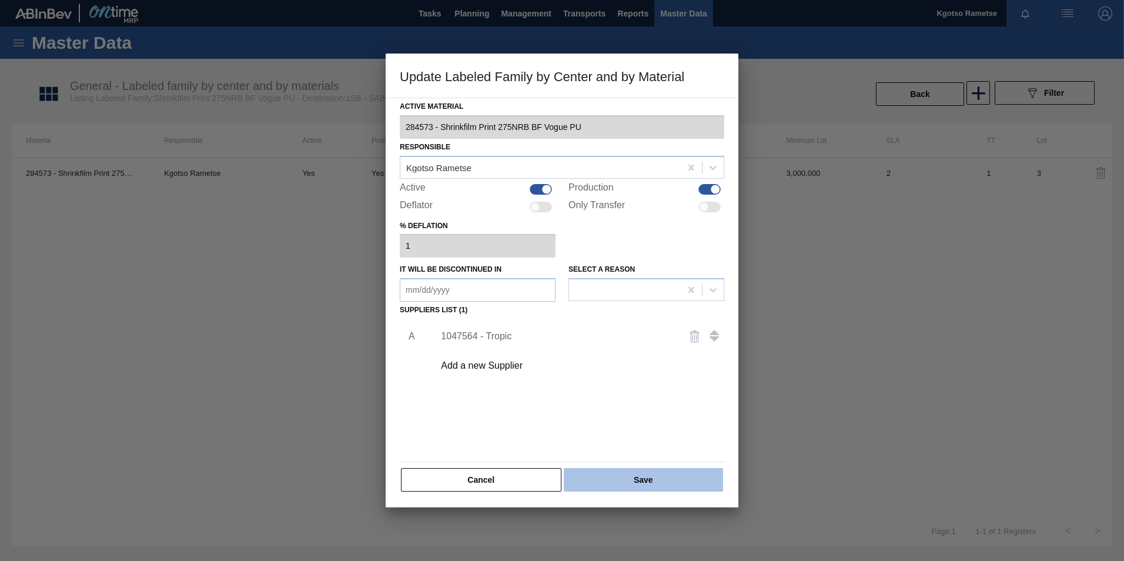
click at [642, 477] on button "Save" at bounding box center [643, 480] width 159 height 24
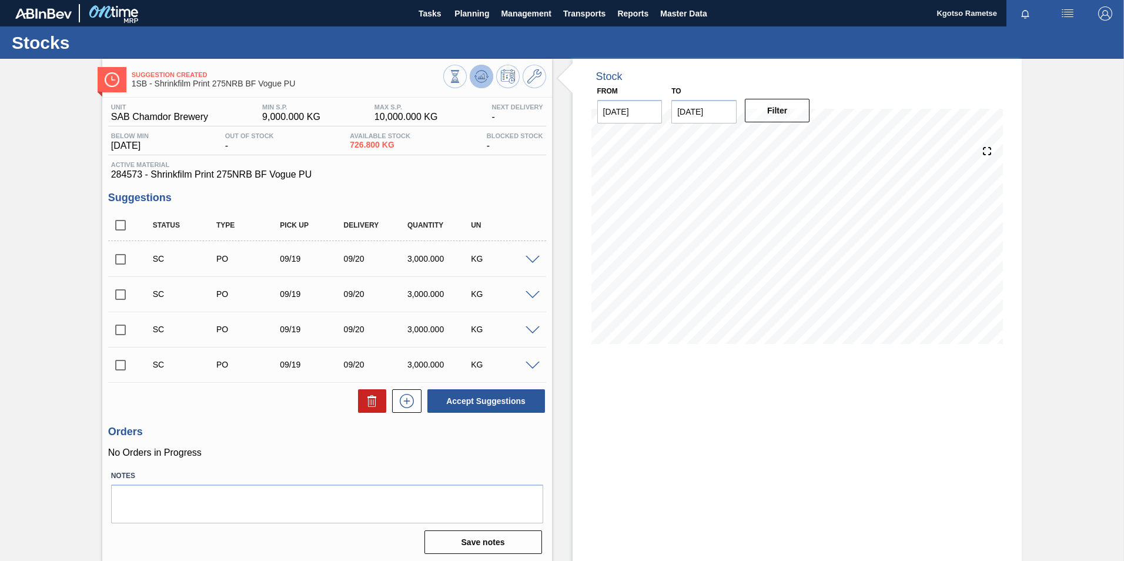
click at [487, 74] on icon at bounding box center [481, 76] width 14 height 14
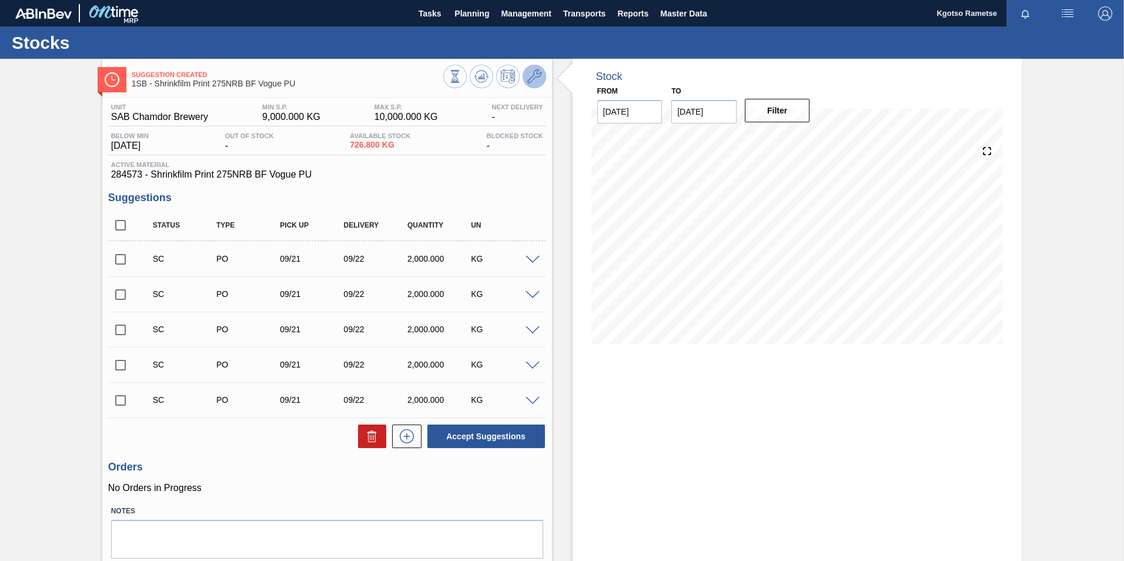
click at [527, 76] on icon at bounding box center [534, 76] width 14 height 14
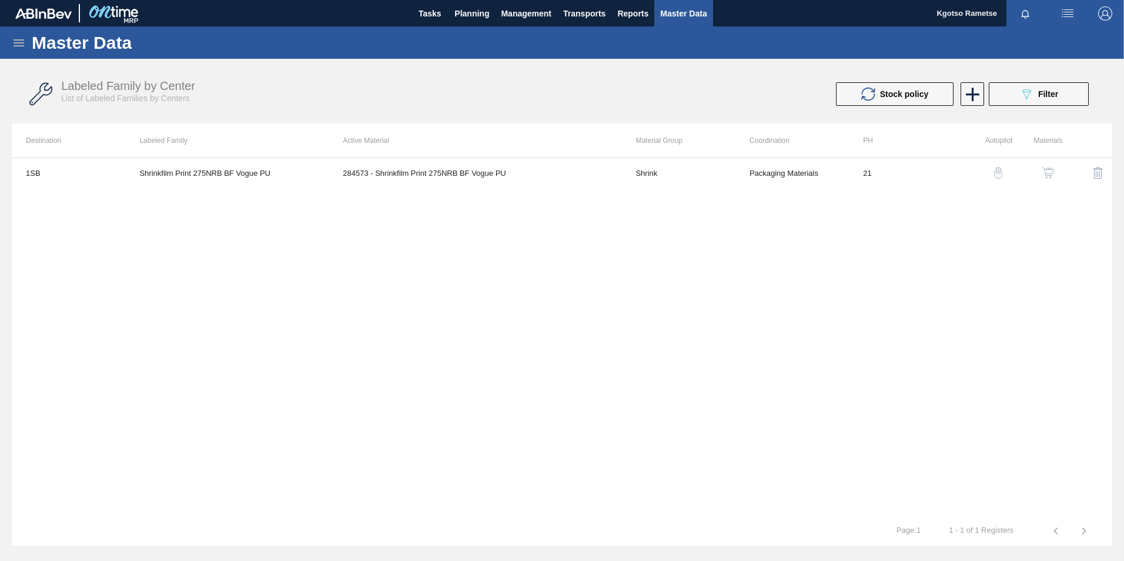
click at [1045, 176] on img "button" at bounding box center [1048, 173] width 12 height 12
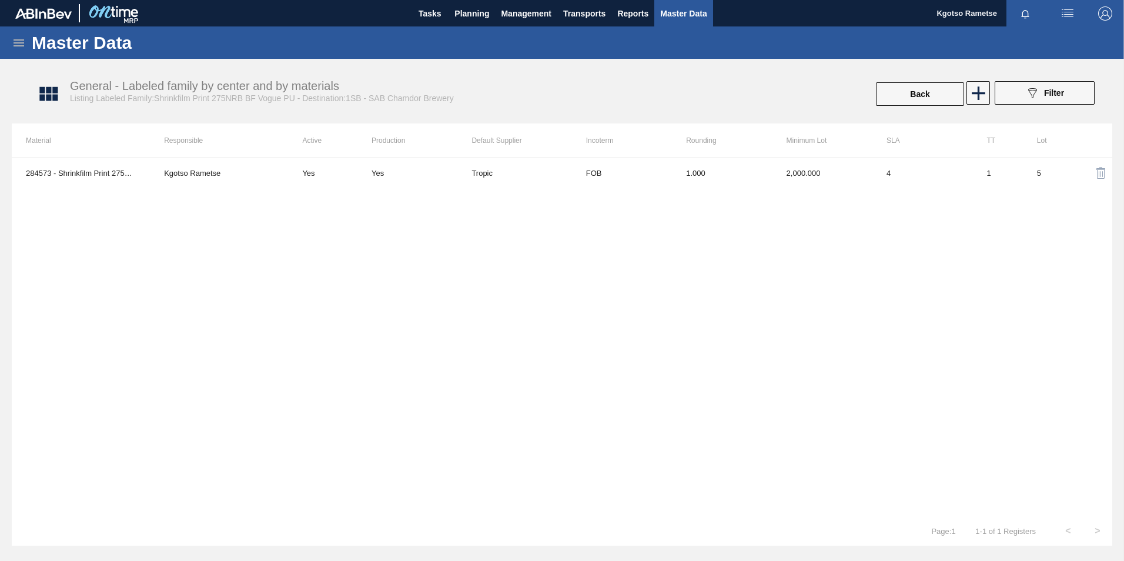
drag, startPoint x: 682, startPoint y: 196, endPoint x: 679, endPoint y: 185, distance: 12.1
click at [682, 196] on div "284573 - Shrinkfilm Print 275NRB BF Vogue PU Kgotso Rametse Yes Yes Tropic FOB …" at bounding box center [562, 337] width 1100 height 358
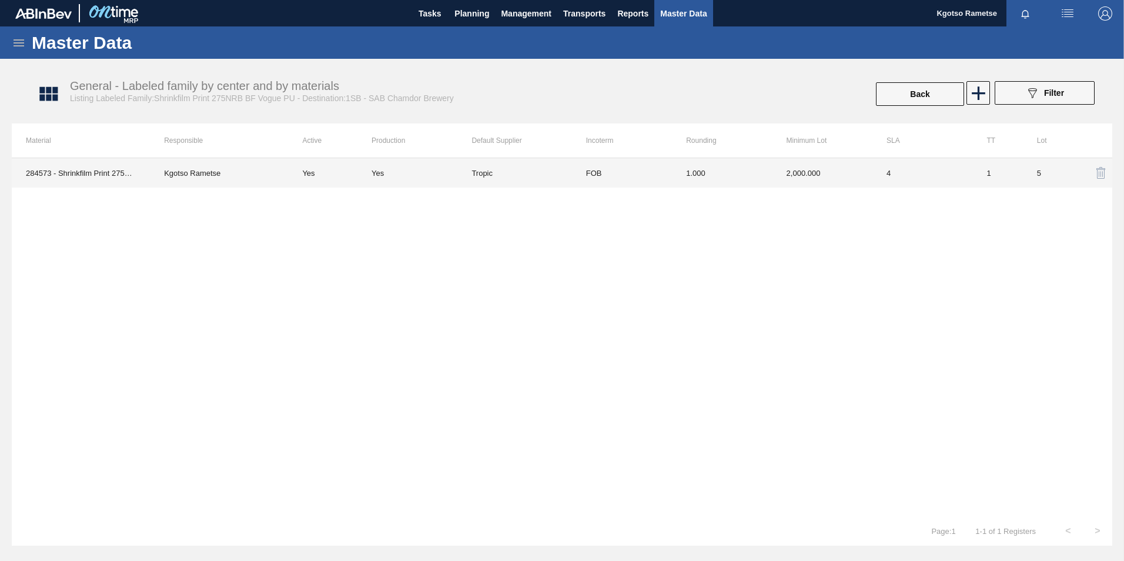
click at [685, 176] on td "1.000" at bounding box center [722, 172] width 100 height 29
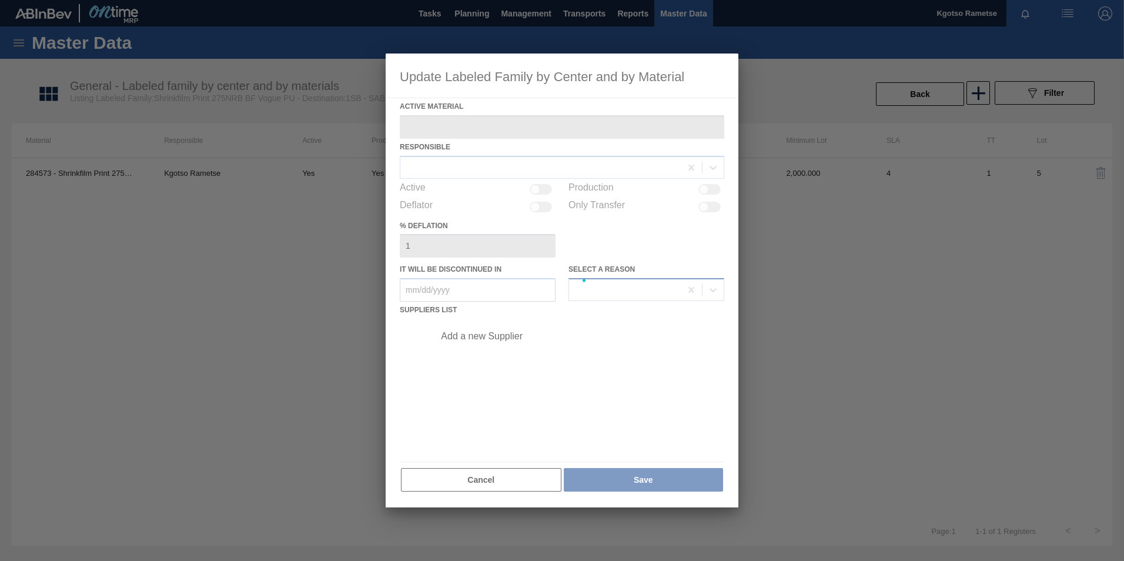
type Material "284573 - Shrinkfilm Print 275NRB BF Vogue PU"
checkbox input "true"
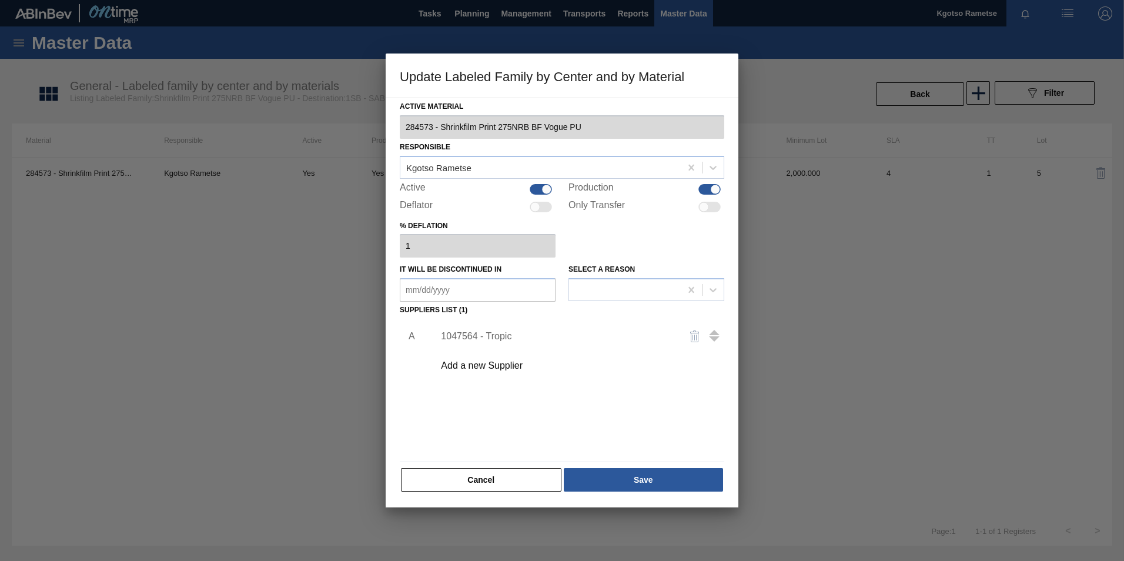
click at [507, 331] on div "1047564 - Tropic" at bounding box center [556, 336] width 230 height 11
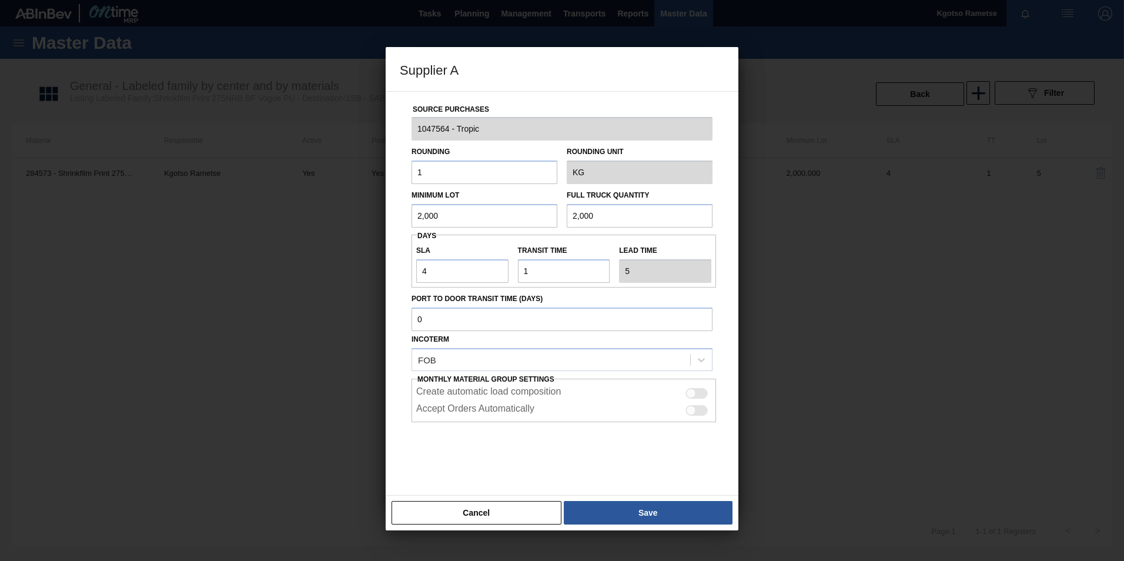
drag, startPoint x: 487, startPoint y: 216, endPoint x: 273, endPoint y: 236, distance: 214.9
click at [357, 229] on div "Supplier A Source Purchases 1047564 - Tropic Rounding 1 Rounding Unit KG Minimu…" at bounding box center [562, 280] width 1124 height 561
drag, startPoint x: 448, startPoint y: 220, endPoint x: 331, endPoint y: 214, distance: 117.1
click at [333, 216] on div "Supplier A Source Purchases 1047564 - Tropic Rounding 1 Rounding Unit KG Minimu…" at bounding box center [562, 280] width 1124 height 561
type input "4,300"
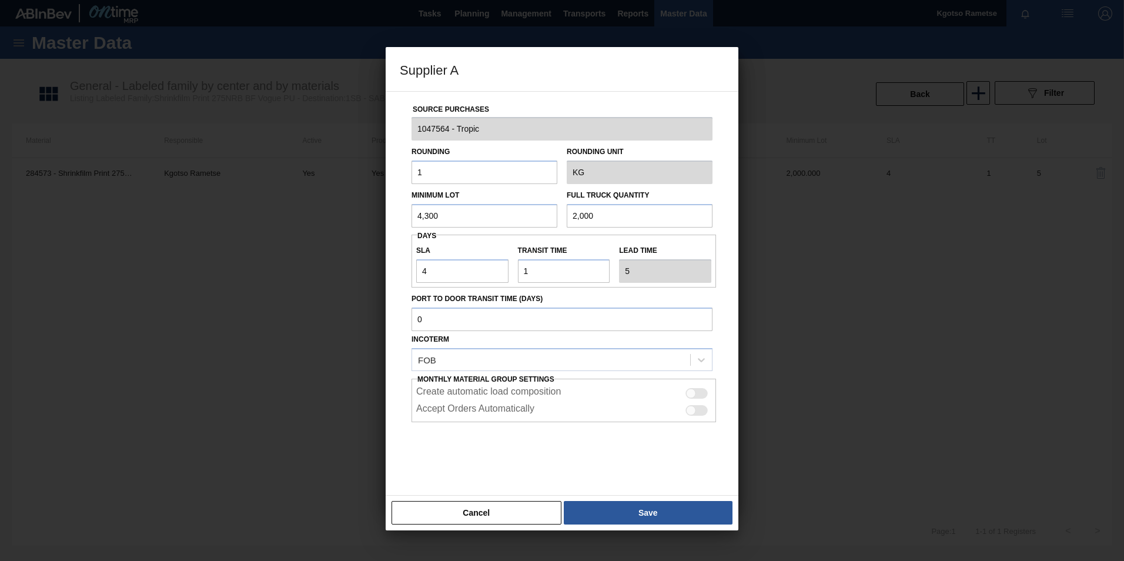
drag, startPoint x: 599, startPoint y: 215, endPoint x: 530, endPoint y: 212, distance: 70.0
click at [530, 212] on div "Minimum Lot 4,300 Full Truck Quantity 2,000" at bounding box center [562, 205] width 310 height 43
paste input "4,3"
type input "4,300"
click at [651, 512] on button "Save" at bounding box center [648, 513] width 169 height 24
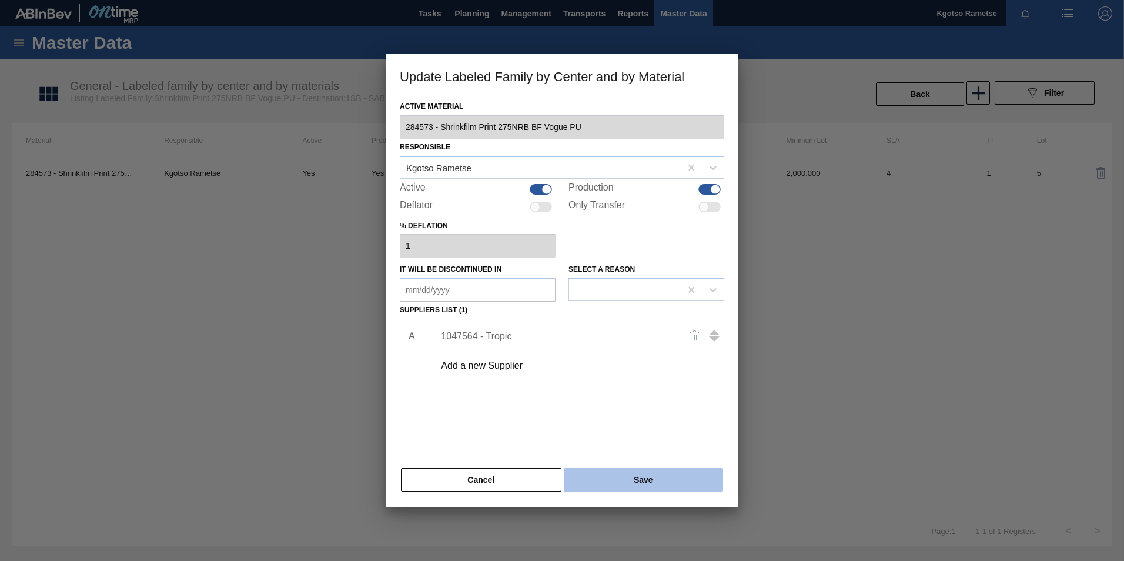
click at [640, 488] on button "Save" at bounding box center [643, 480] width 159 height 24
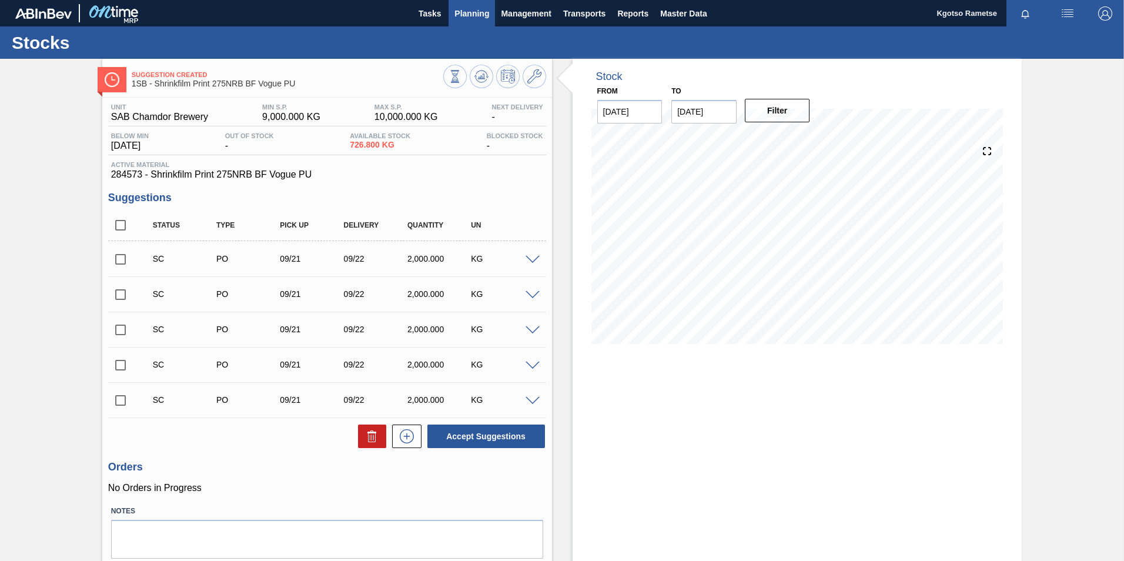
click at [455, 7] on span "Planning" at bounding box center [471, 13] width 35 height 14
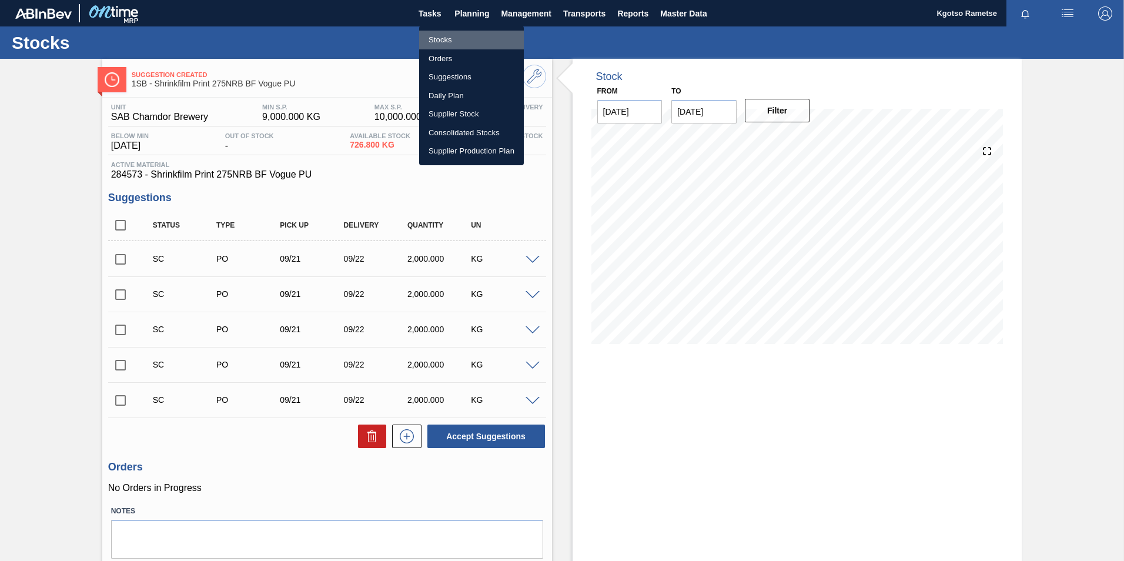
click at [474, 36] on li "Stocks" at bounding box center [471, 40] width 105 height 19
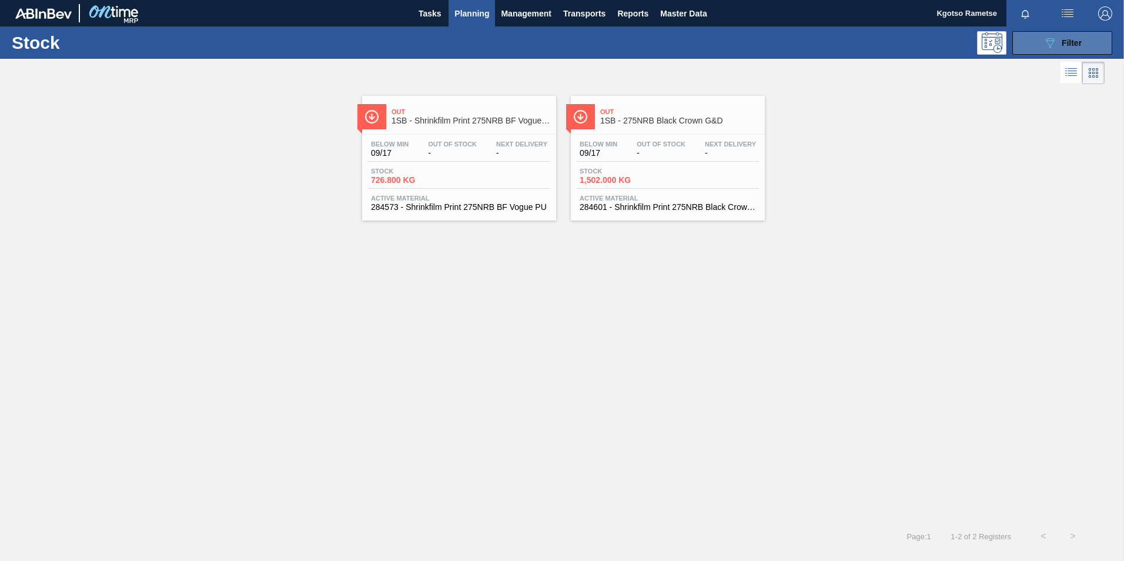
click at [1048, 39] on icon "089F7B8B-B2A5-4AFE-B5C0-19BA573D28AC" at bounding box center [1050, 43] width 14 height 14
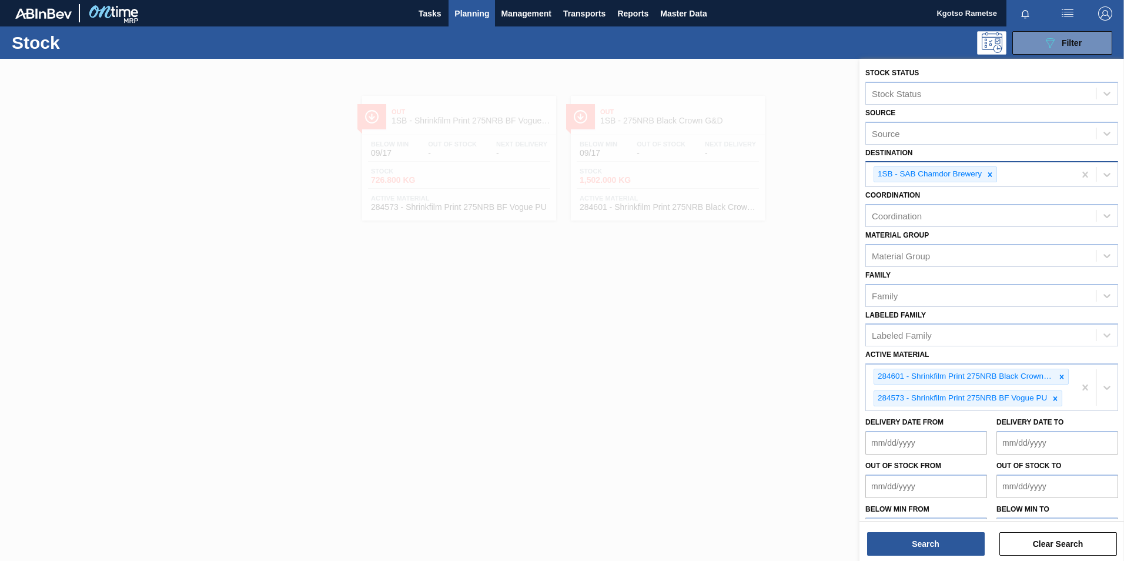
click at [993, 176] on icon at bounding box center [990, 174] width 8 height 8
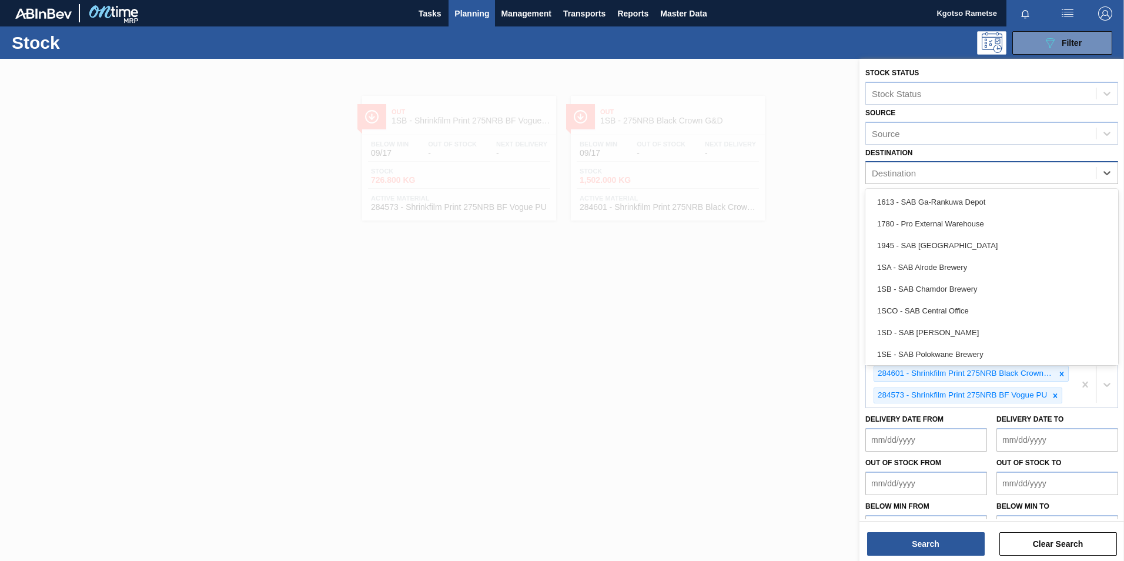
click at [979, 172] on div "Destination" at bounding box center [981, 173] width 230 height 17
click at [894, 176] on div "Destination" at bounding box center [894, 173] width 44 height 10
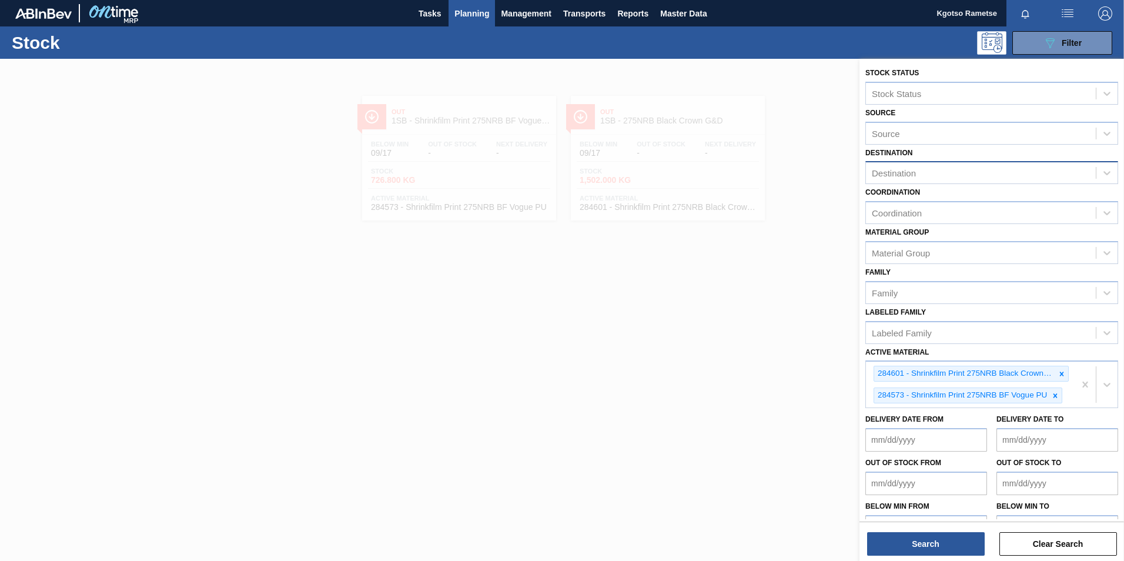
click at [887, 176] on div "Destination" at bounding box center [894, 173] width 44 height 10
type input "1613"
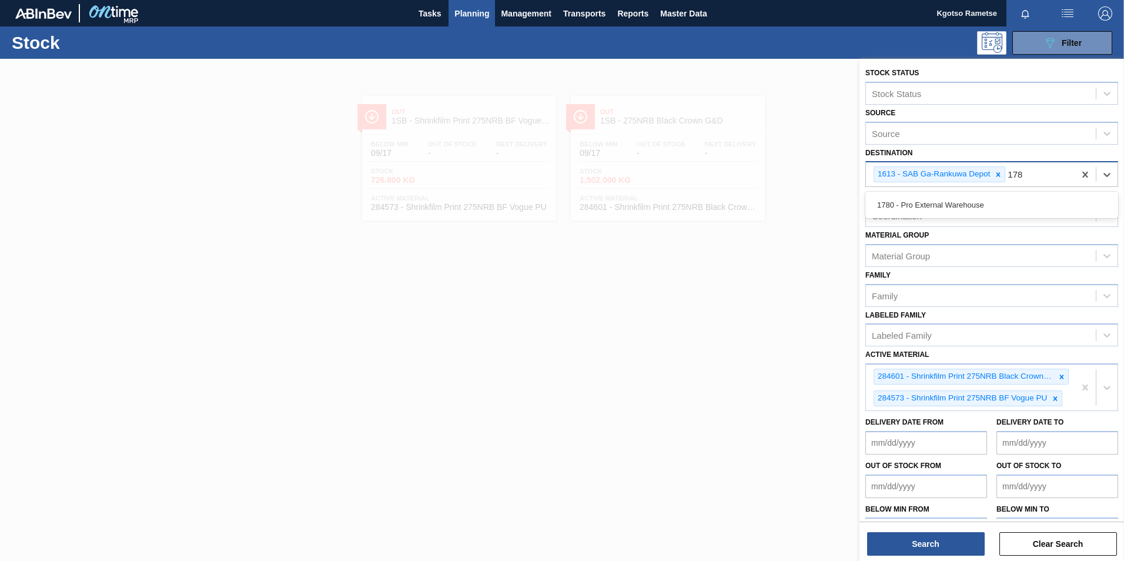
type input "1780"
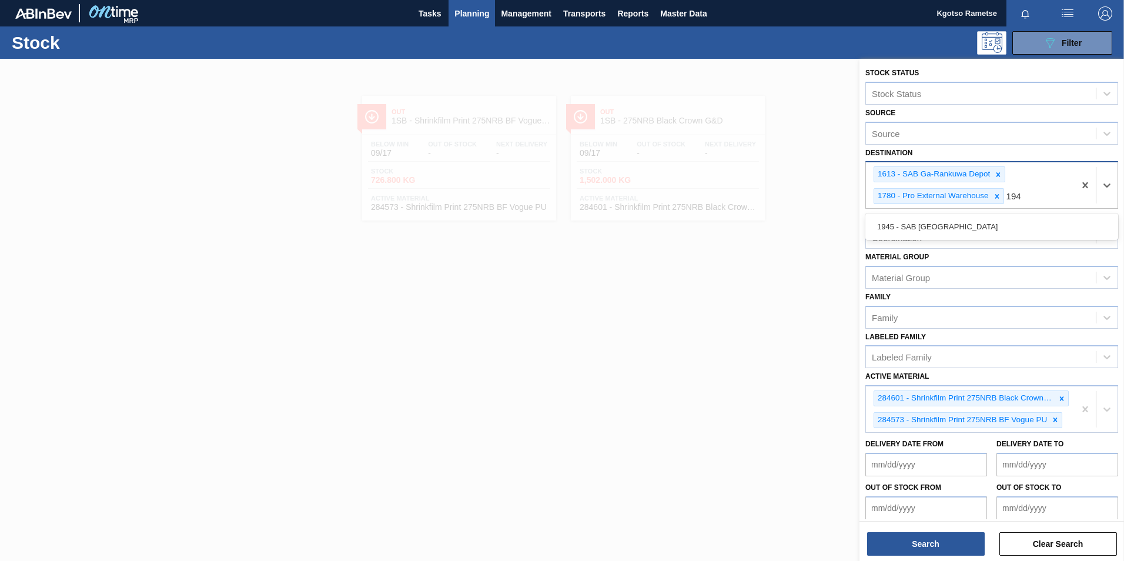
type input "1945"
